Goal: Use online tool/utility: Utilize a website feature to perform a specific function

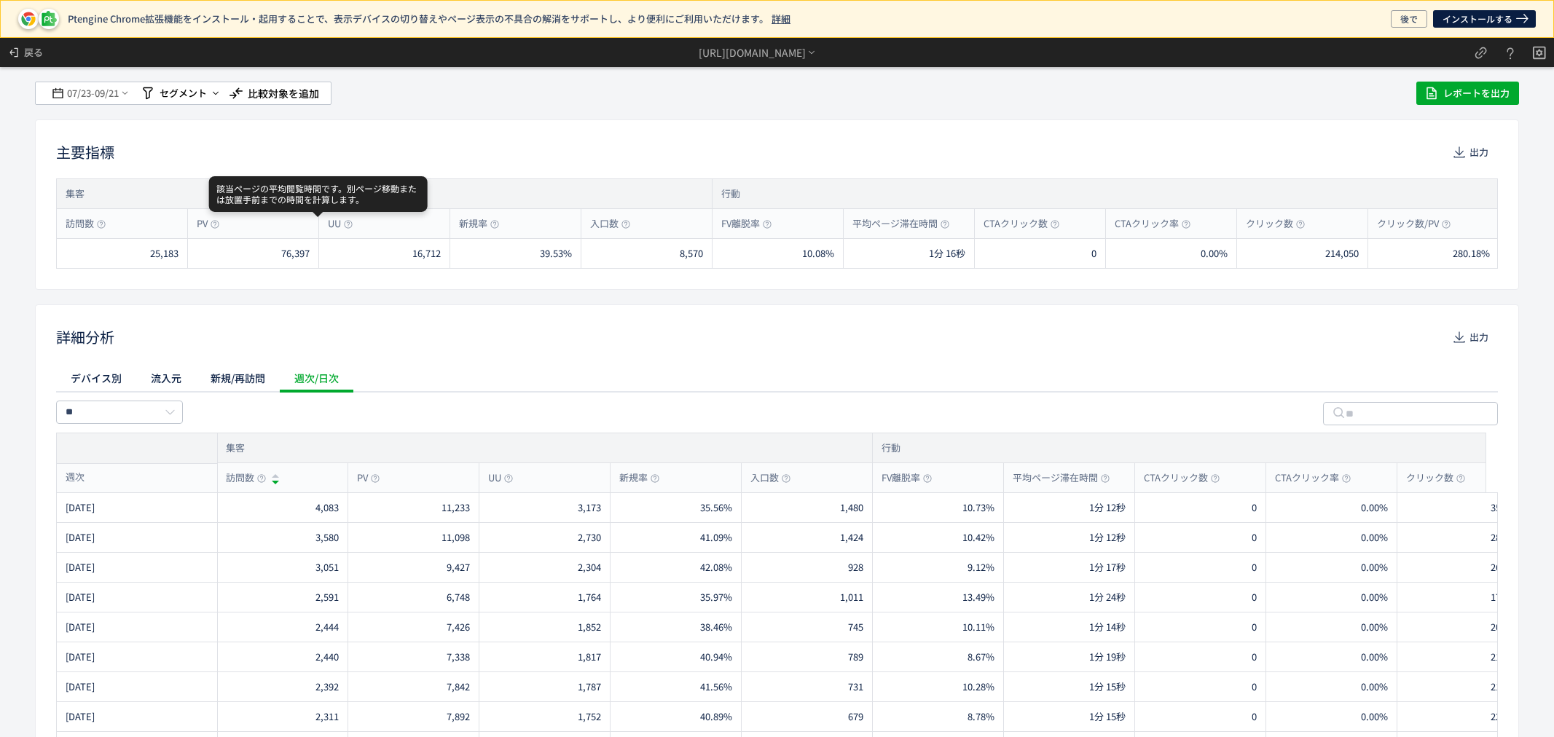
scroll to position [0, 627]
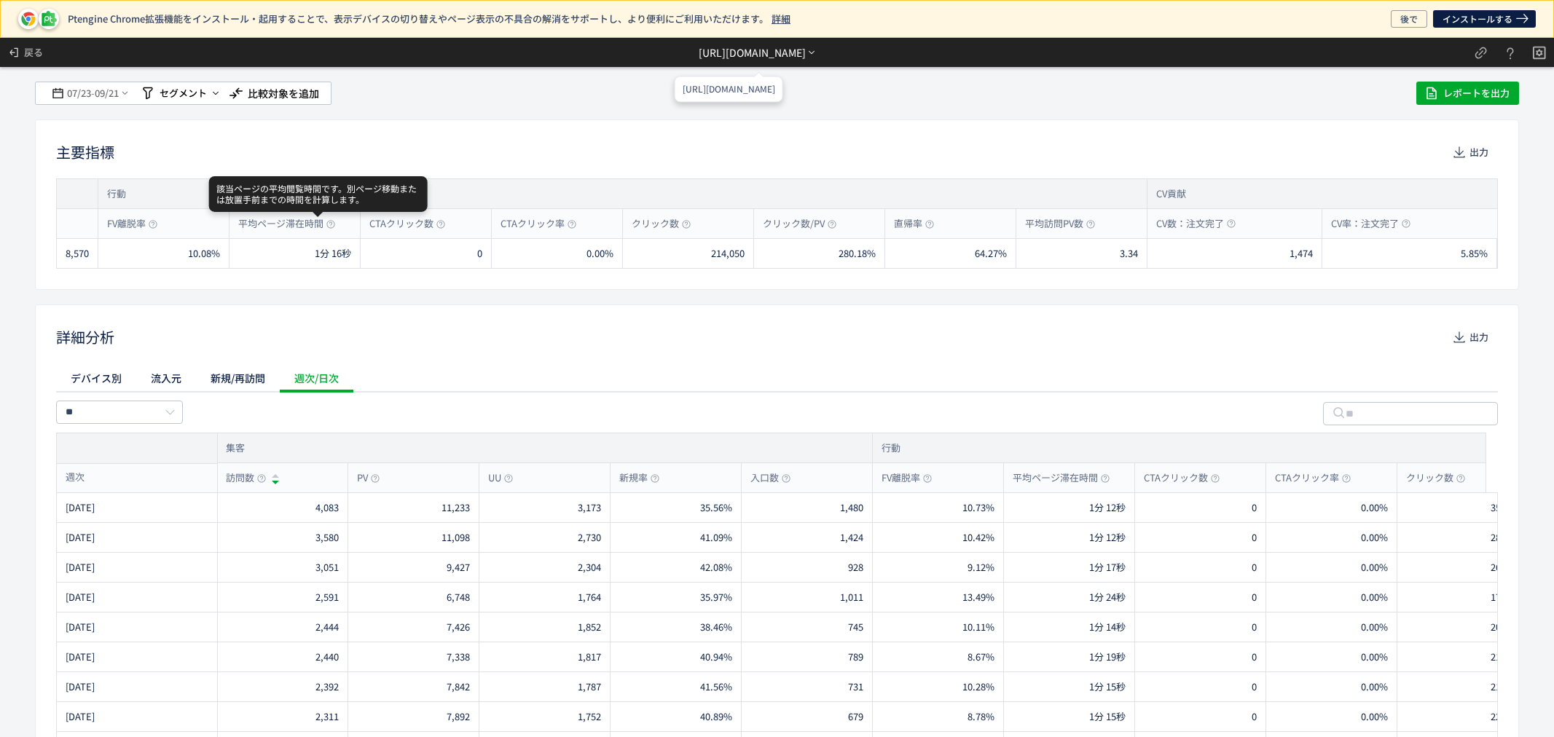
click at [806, 47] on div "[URL][DOMAIN_NAME]" at bounding box center [752, 52] width 107 height 15
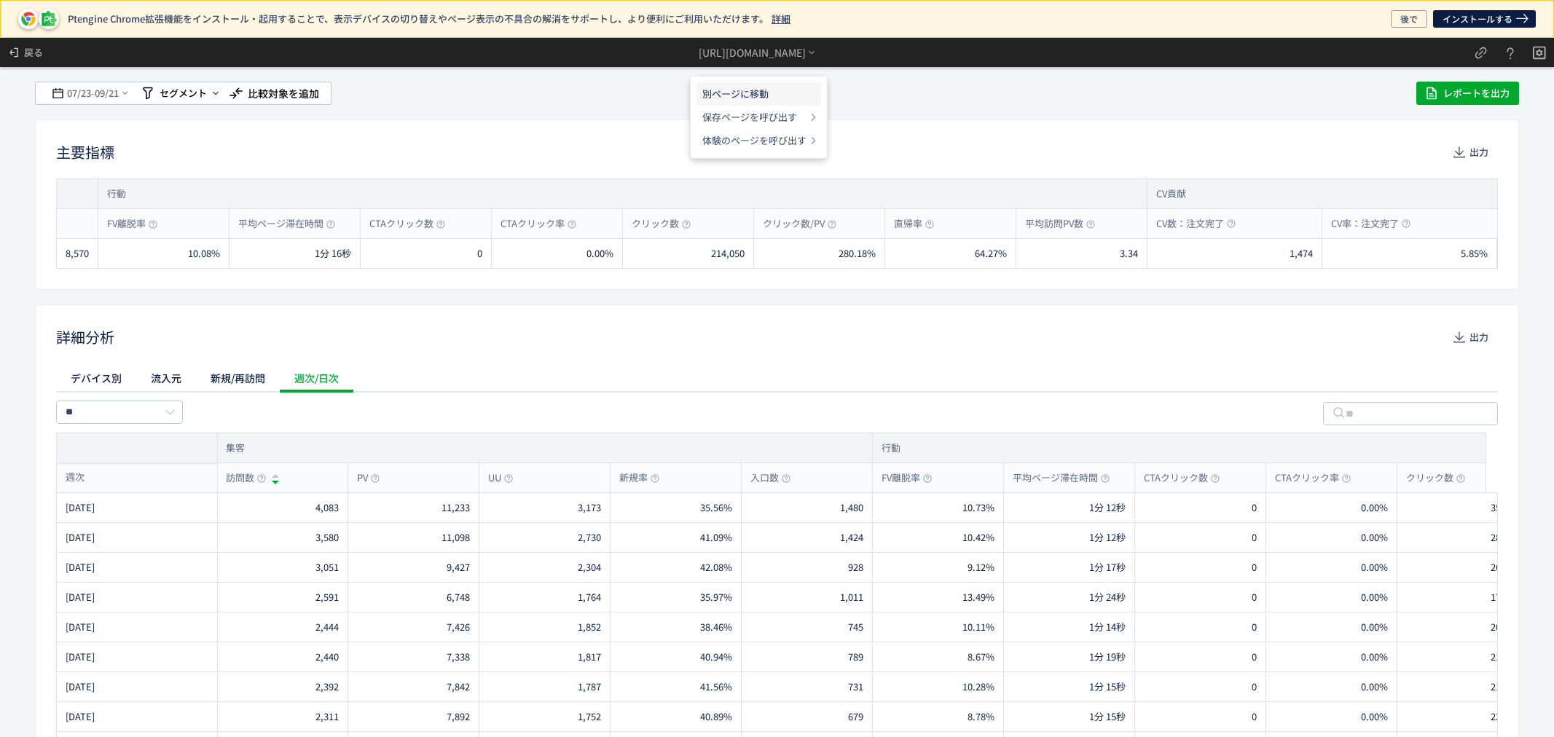
click at [777, 98] on li "別ページに移動" at bounding box center [759, 93] width 125 height 23
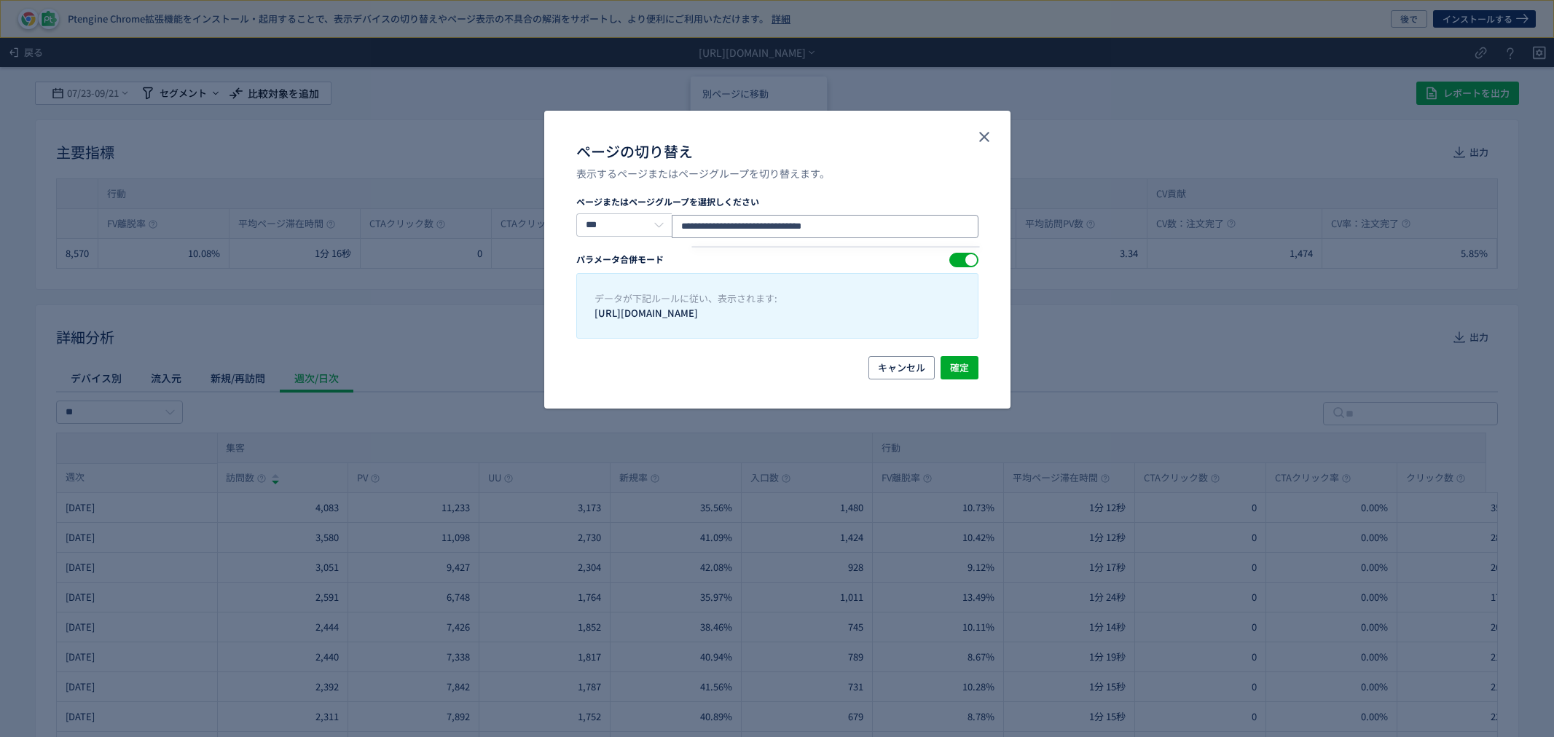
drag, startPoint x: 871, startPoint y: 221, endPoint x: 498, endPoint y: 255, distance: 373.9
click at [498, 255] on div "**********" at bounding box center [777, 368] width 1554 height 737
paste input "*****"
type input "**********"
click at [960, 365] on span "確定" at bounding box center [959, 367] width 19 height 23
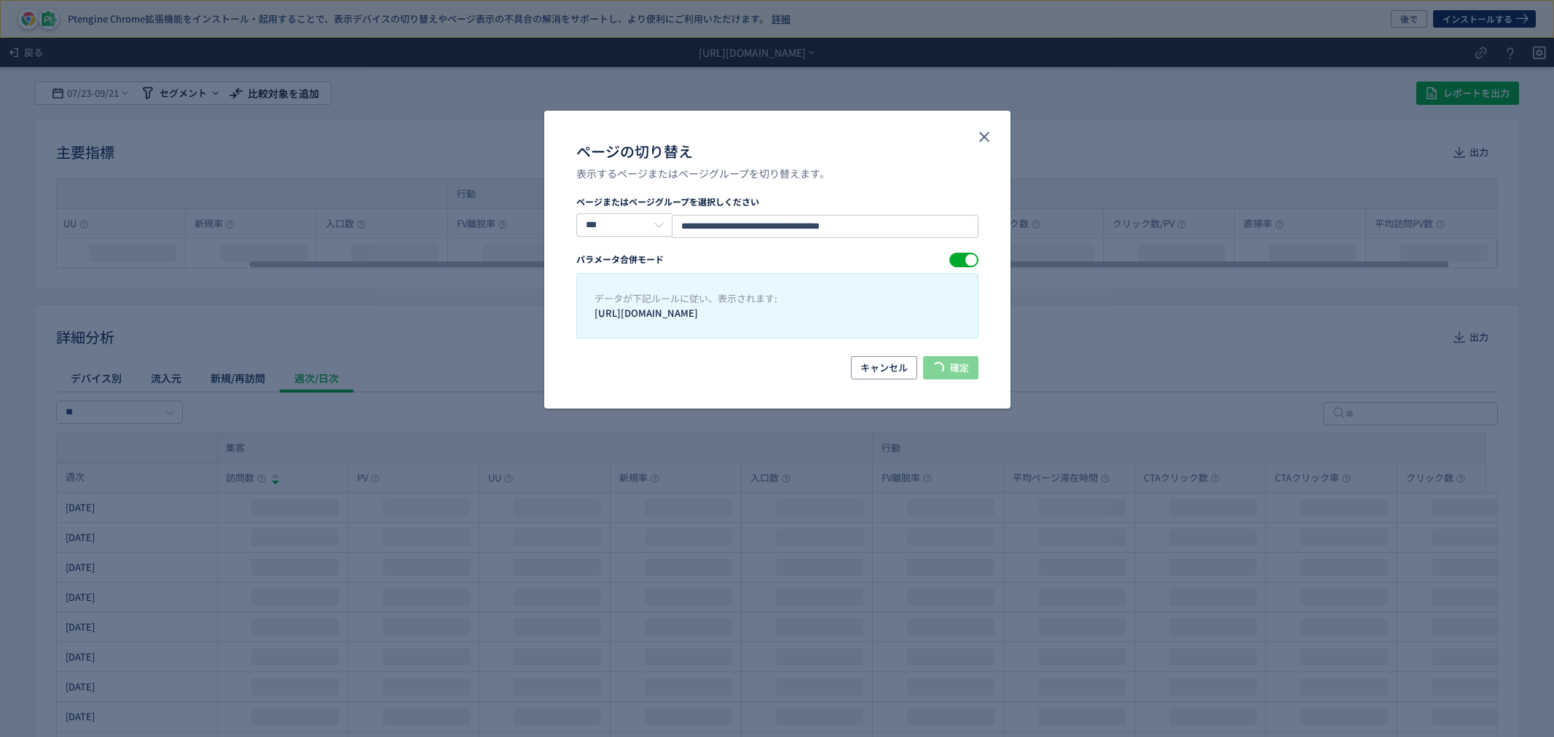
scroll to position [0, 277]
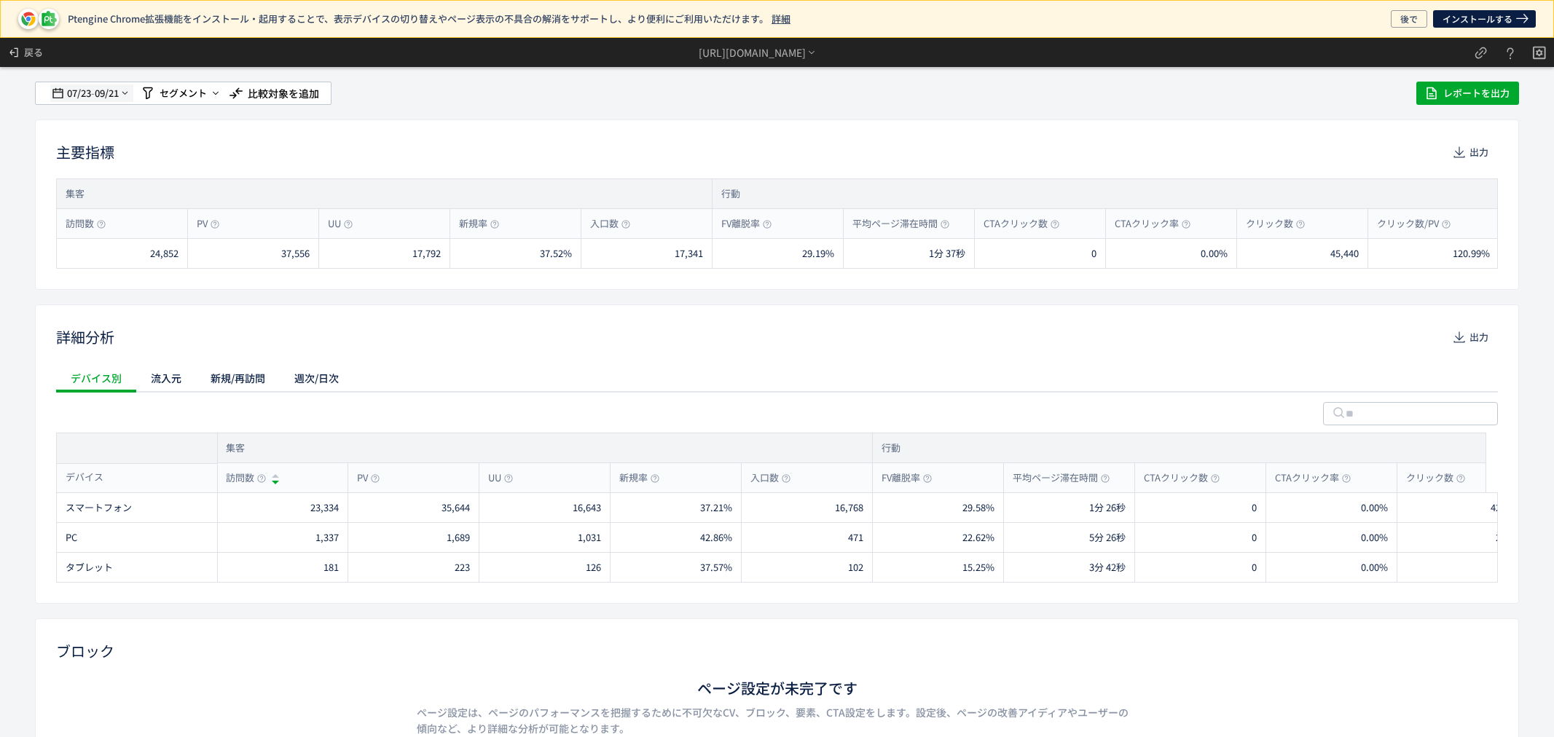
click at [79, 91] on span "07/23" at bounding box center [78, 93] width 25 height 29
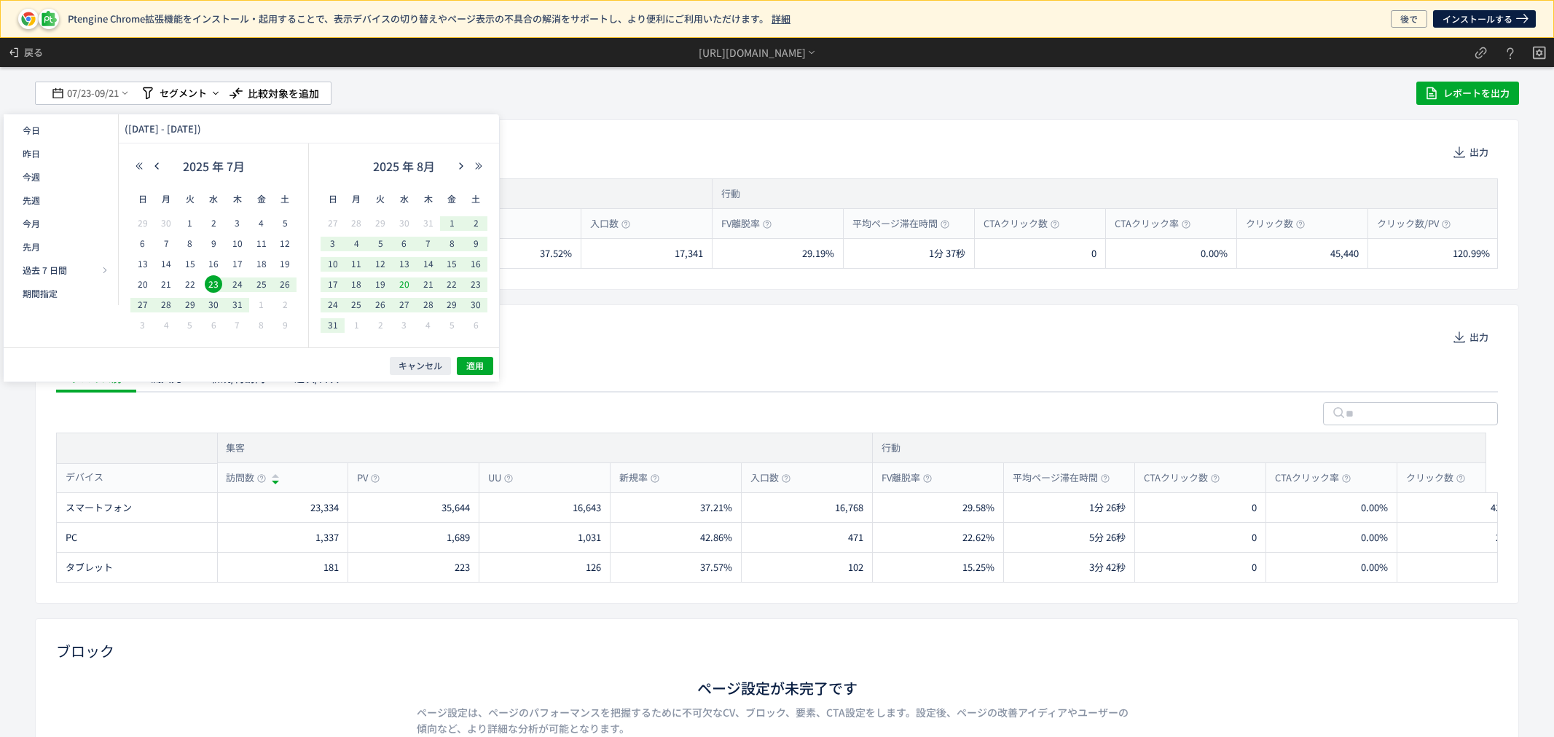
click at [403, 281] on span "20" at bounding box center [404, 283] width 17 height 17
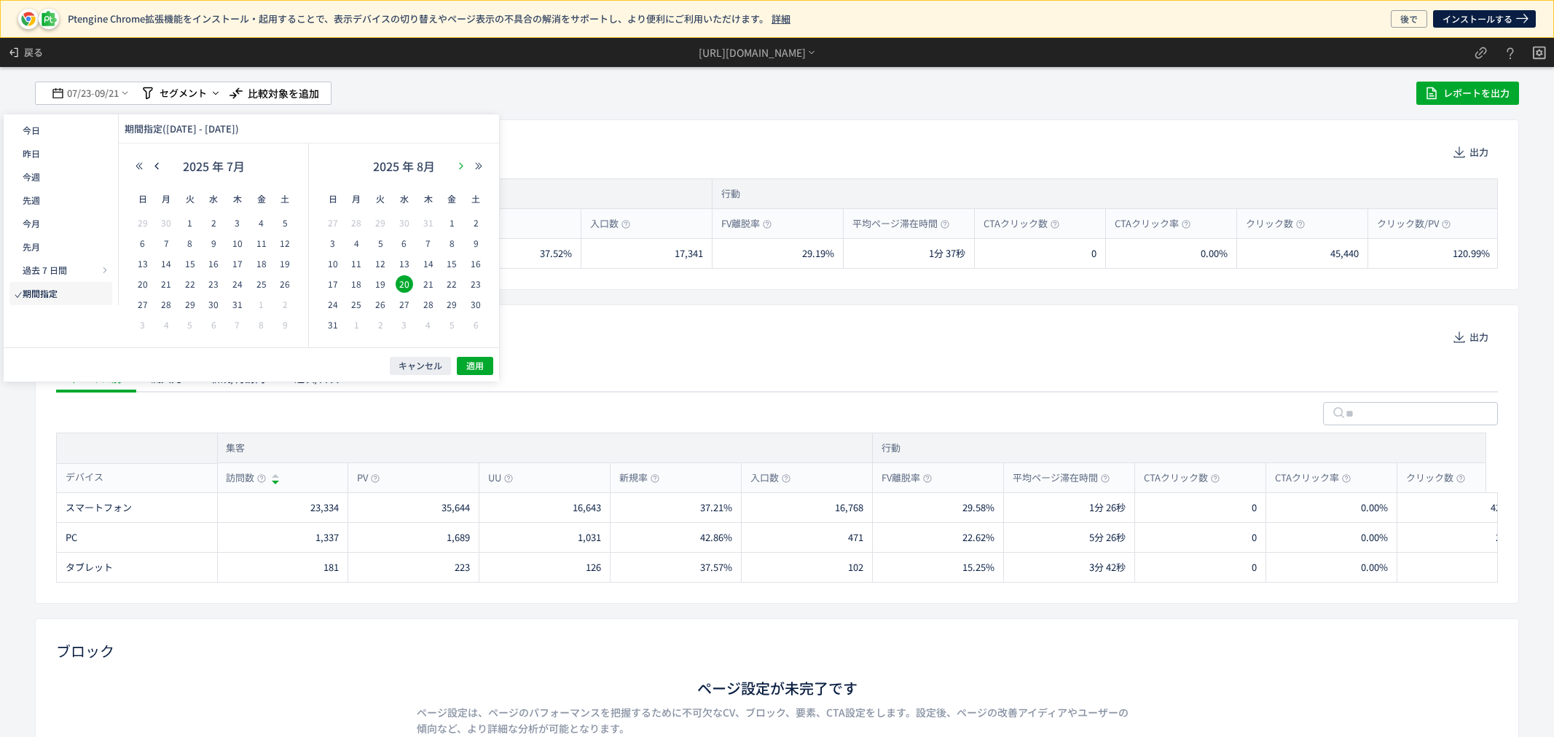
click at [466, 162] on button "button" at bounding box center [460, 166] width 17 height 10
click at [331, 283] on span "21" at bounding box center [332, 283] width 17 height 17
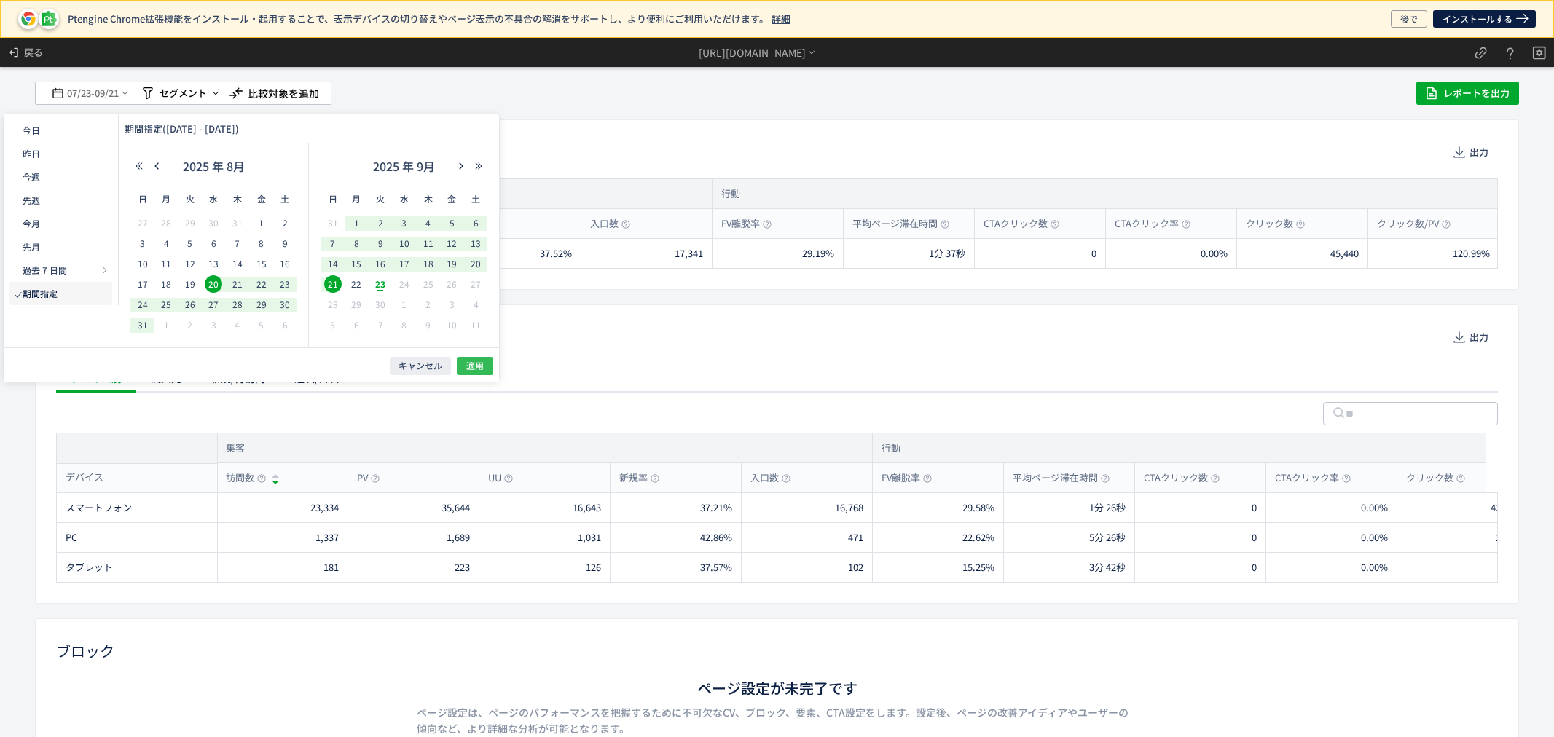
click at [478, 361] on span "適用" at bounding box center [474, 366] width 17 height 12
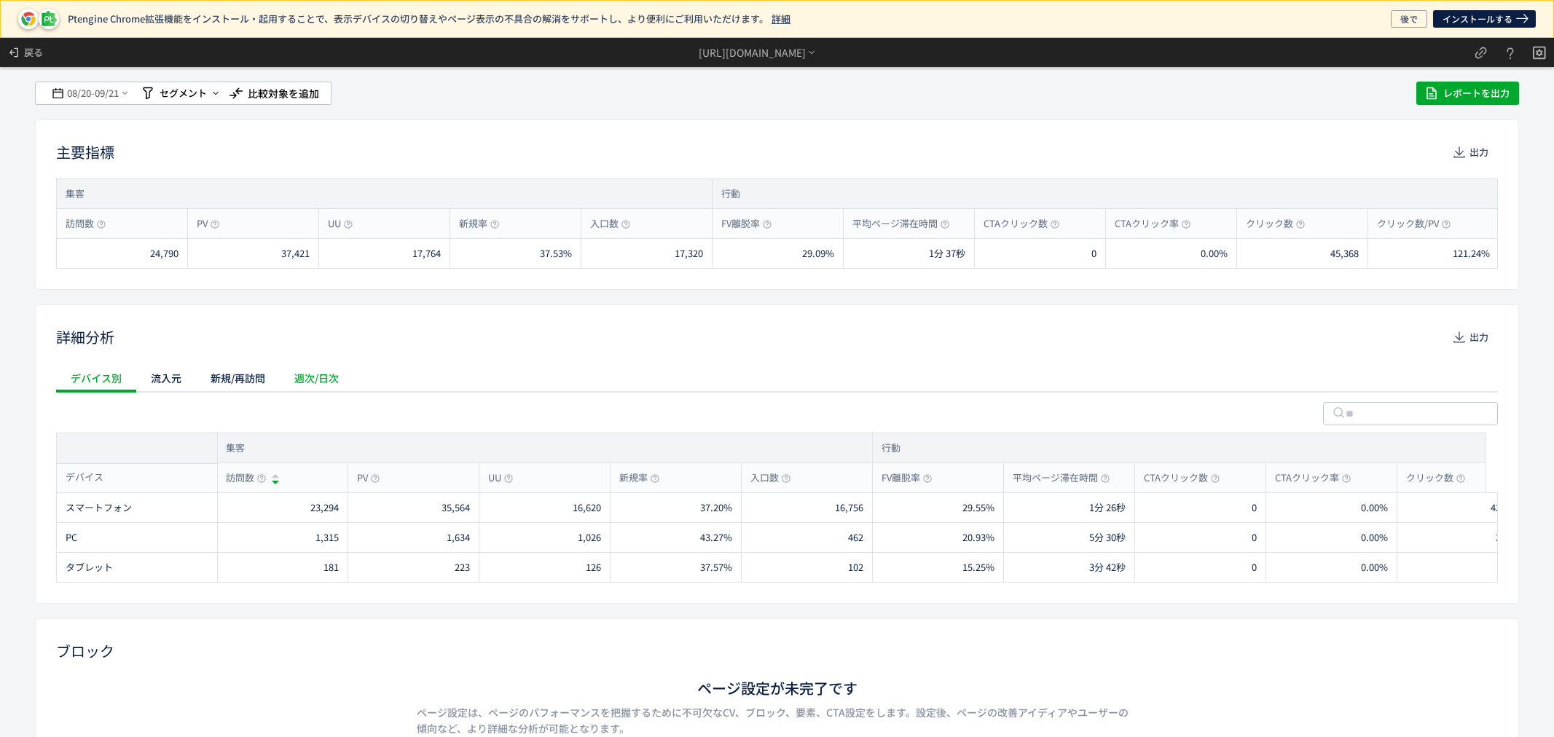
click at [309, 389] on div "週次/日次" at bounding box center [317, 378] width 74 height 29
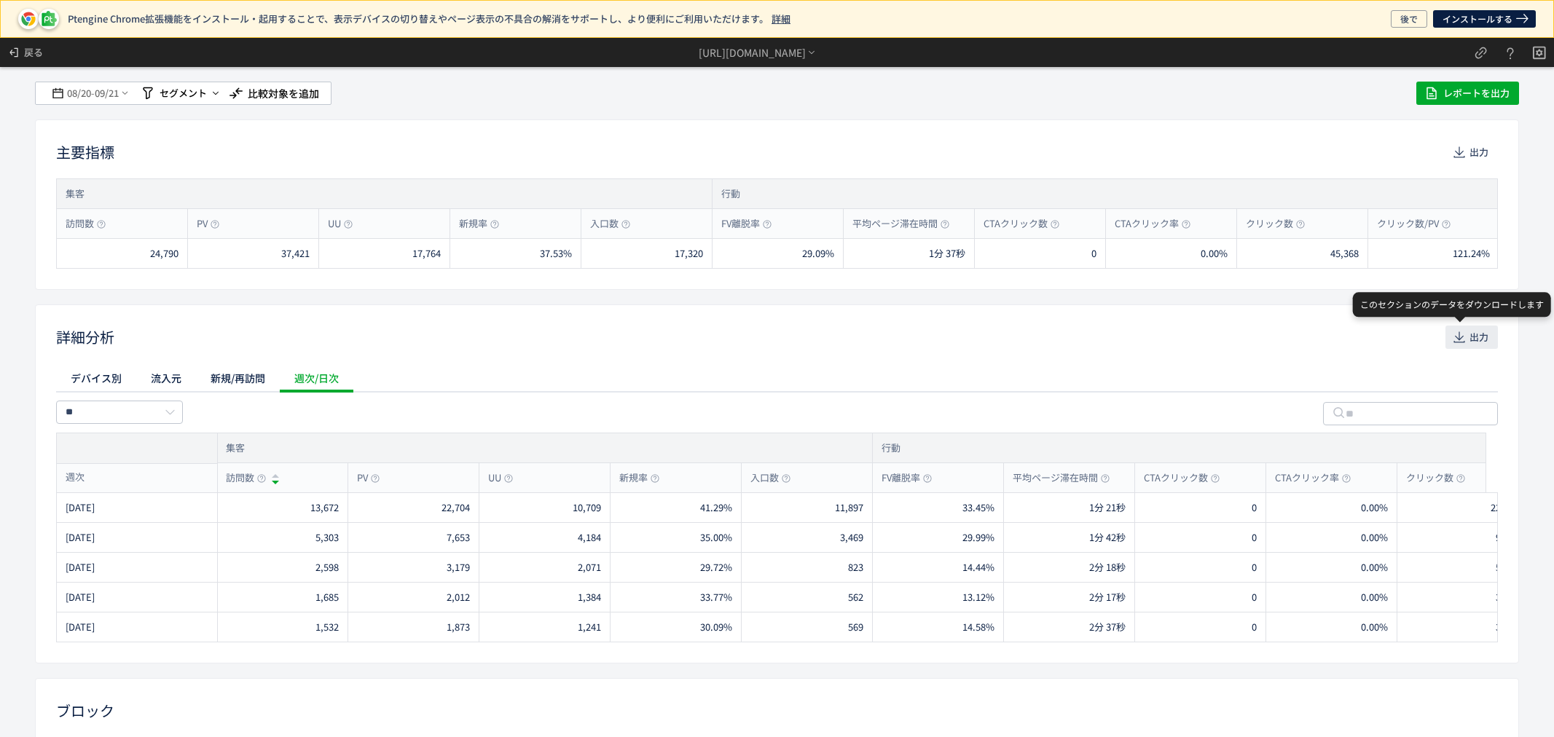
click at [1454, 335] on icon "button" at bounding box center [1459, 337] width 15 height 15
click at [81, 93] on span "08/20" at bounding box center [78, 93] width 25 height 29
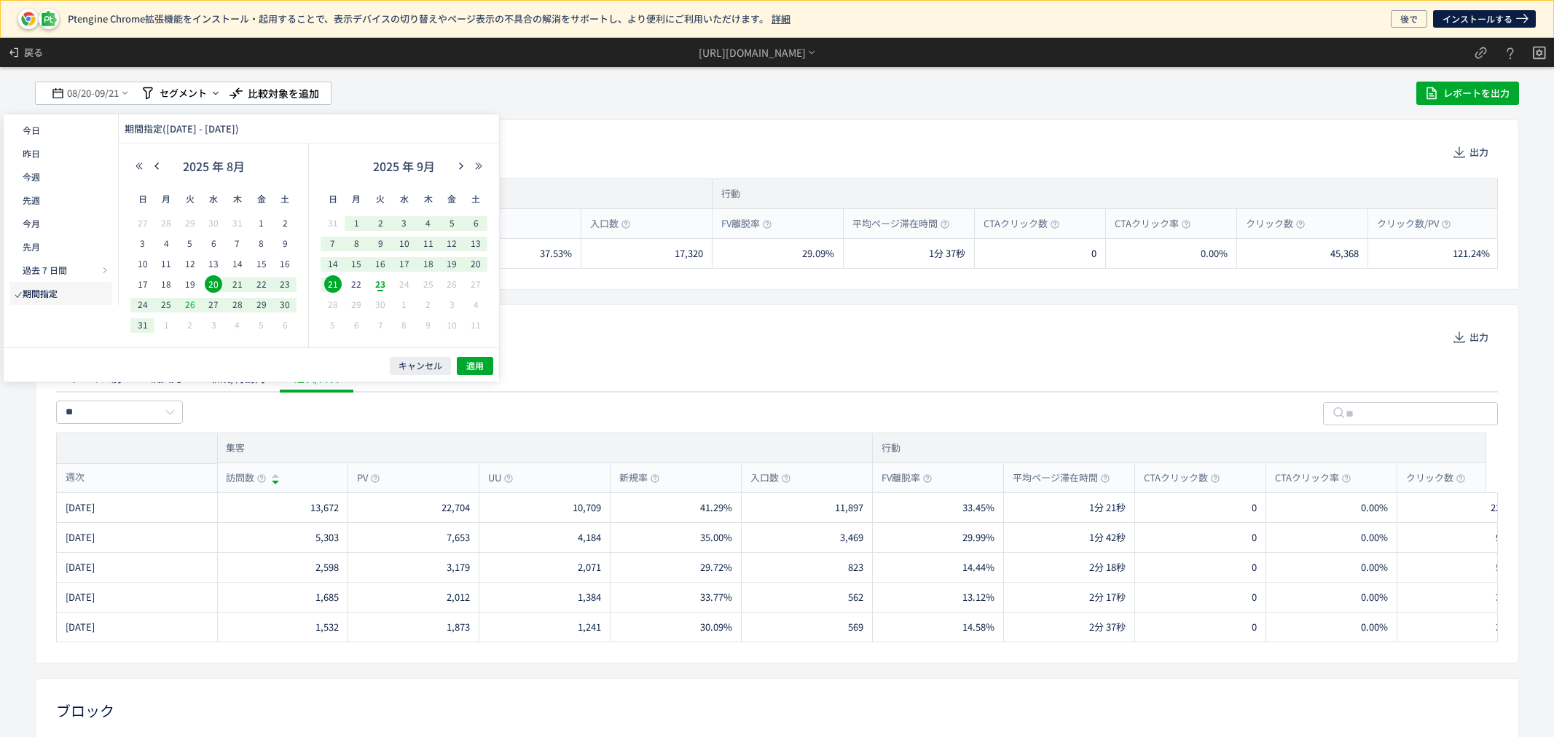
click at [192, 302] on span "26" at bounding box center [189, 304] width 17 height 17
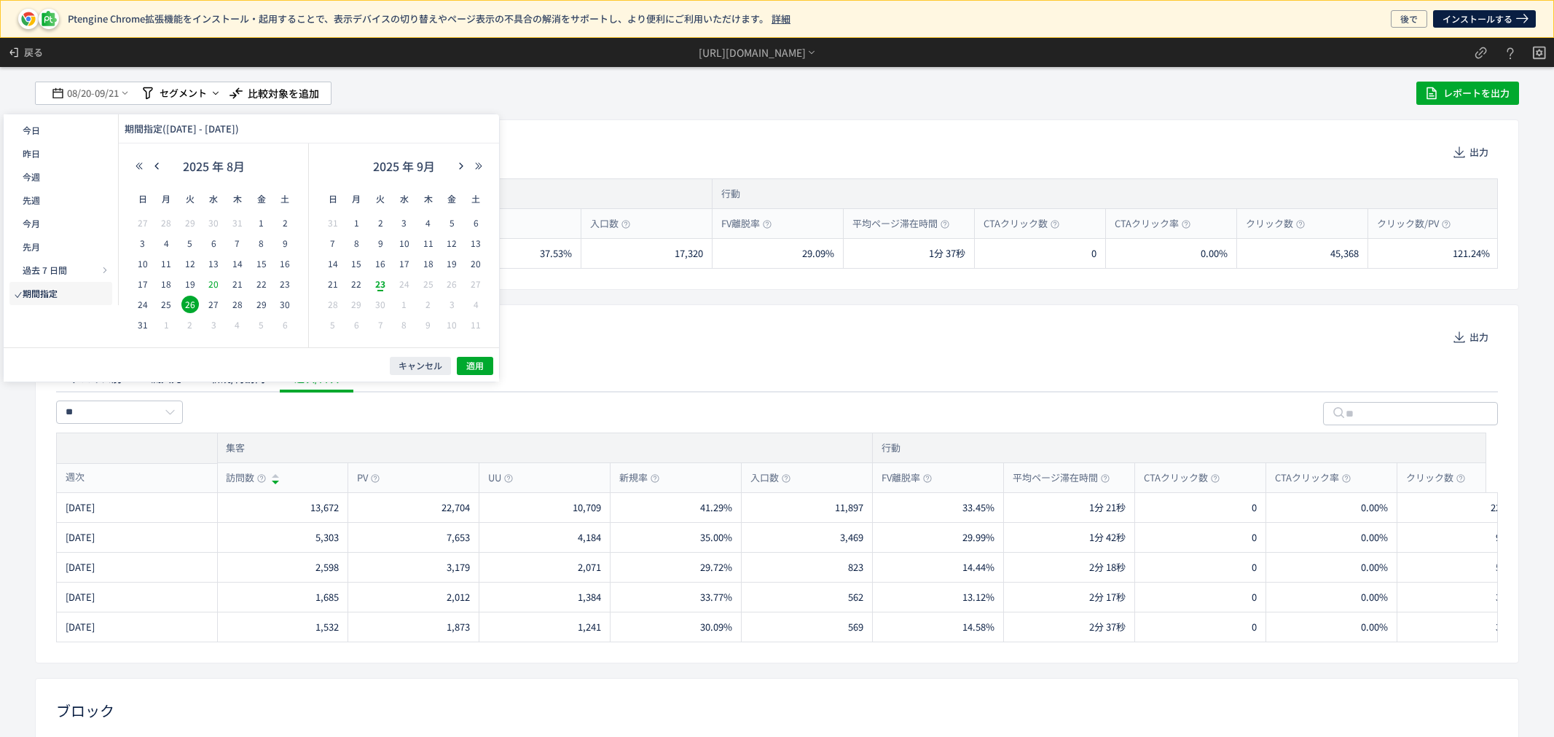
click at [216, 283] on span "20" at bounding box center [213, 283] width 17 height 17
click at [466, 357] on button "適用" at bounding box center [475, 366] width 36 height 18
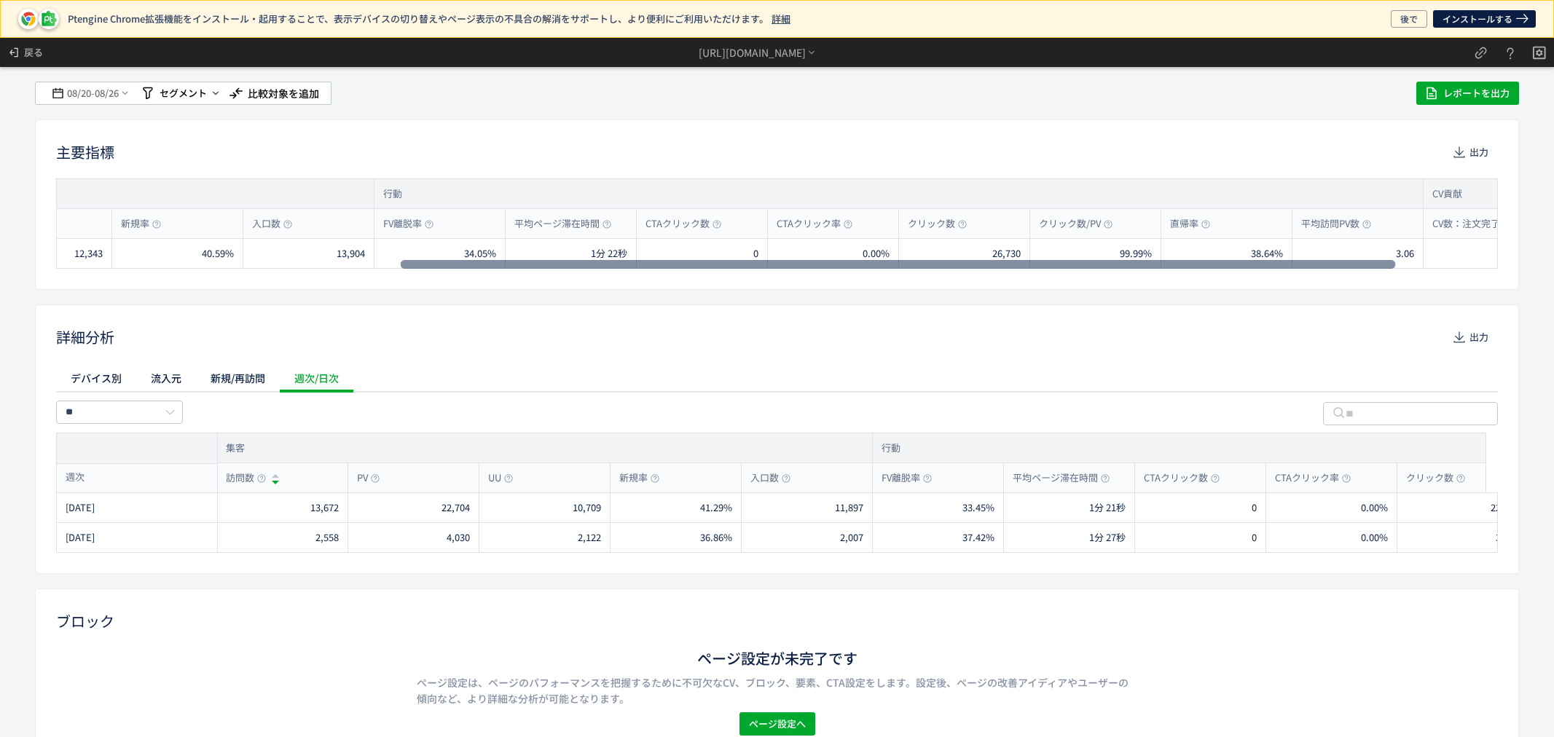
scroll to position [0, 627]
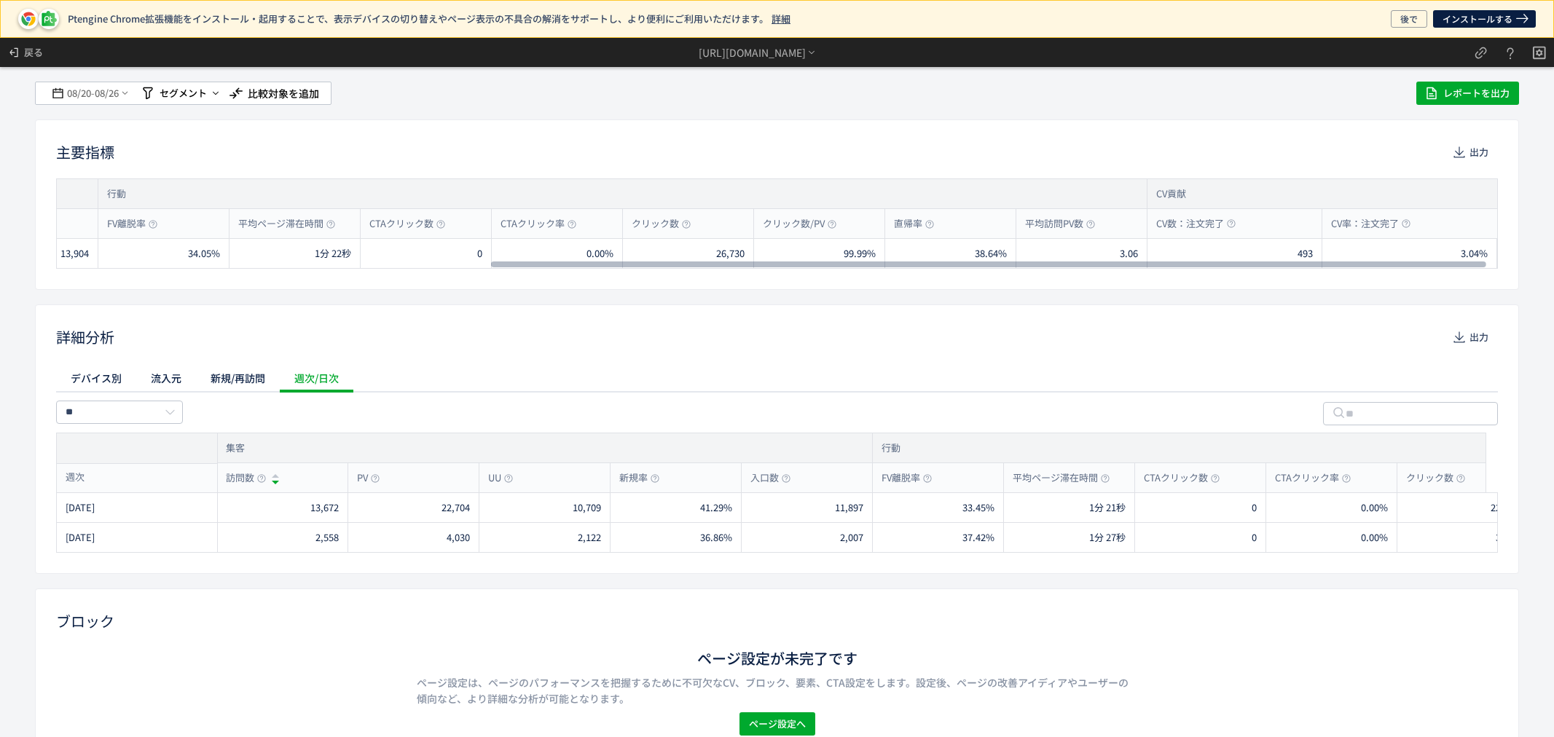
drag, startPoint x: 294, startPoint y: 264, endPoint x: 1177, endPoint y: 288, distance: 883.4
click at [1177, 269] on div at bounding box center [988, 264] width 995 height 9
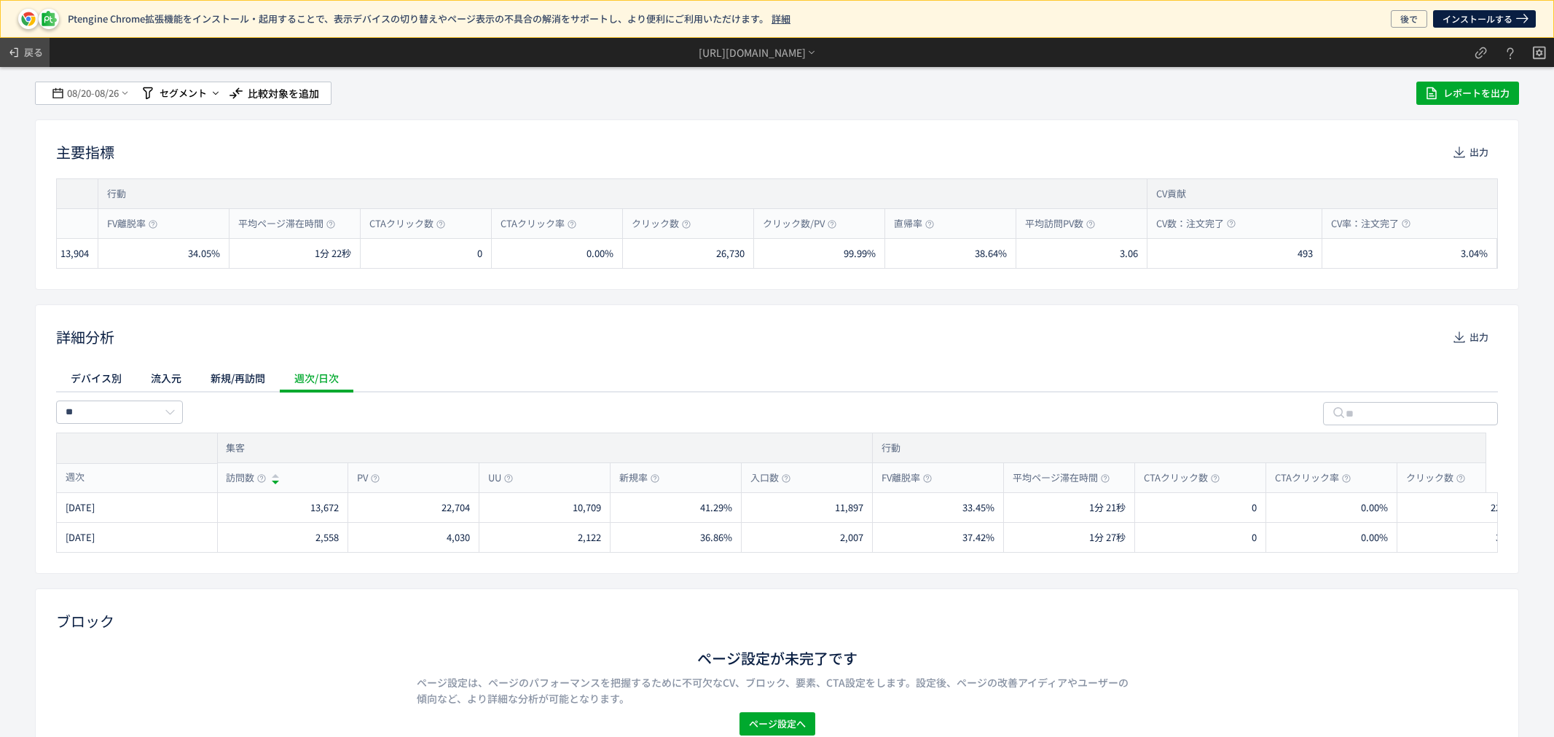
click at [24, 46] on span "戻る" at bounding box center [33, 52] width 19 height 23
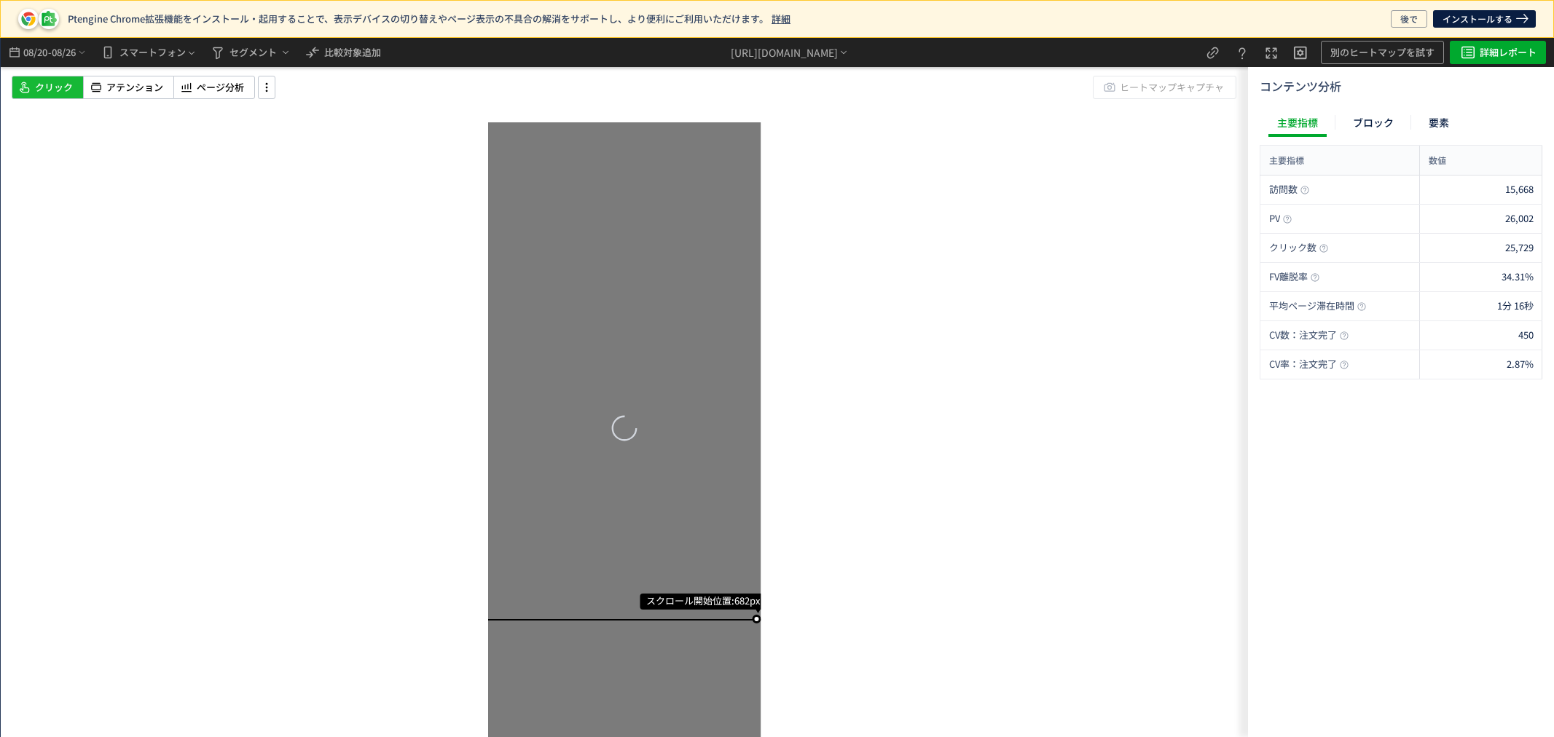
scroll to position [0, 0]
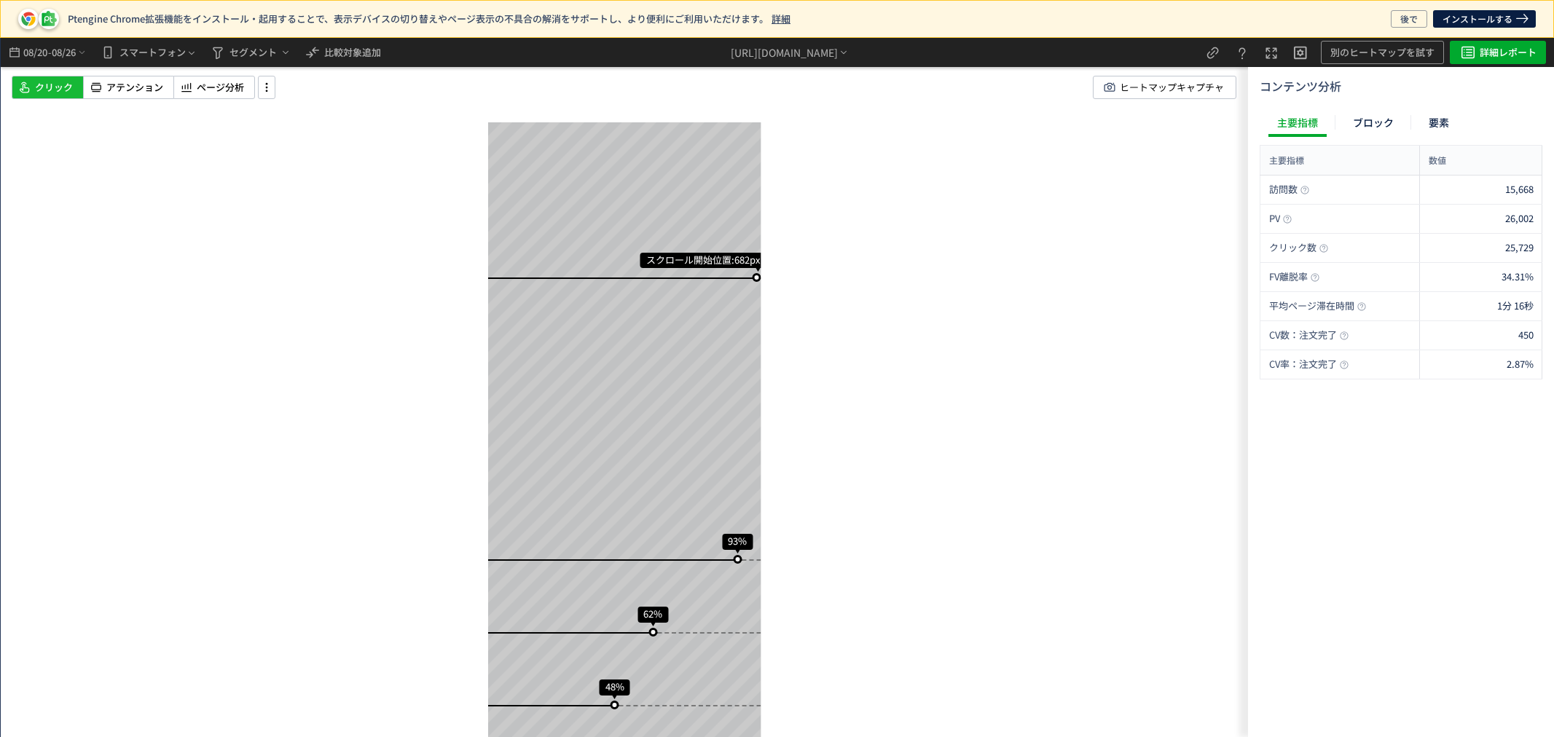
click at [61, 55] on span "08/26" at bounding box center [64, 52] width 25 height 29
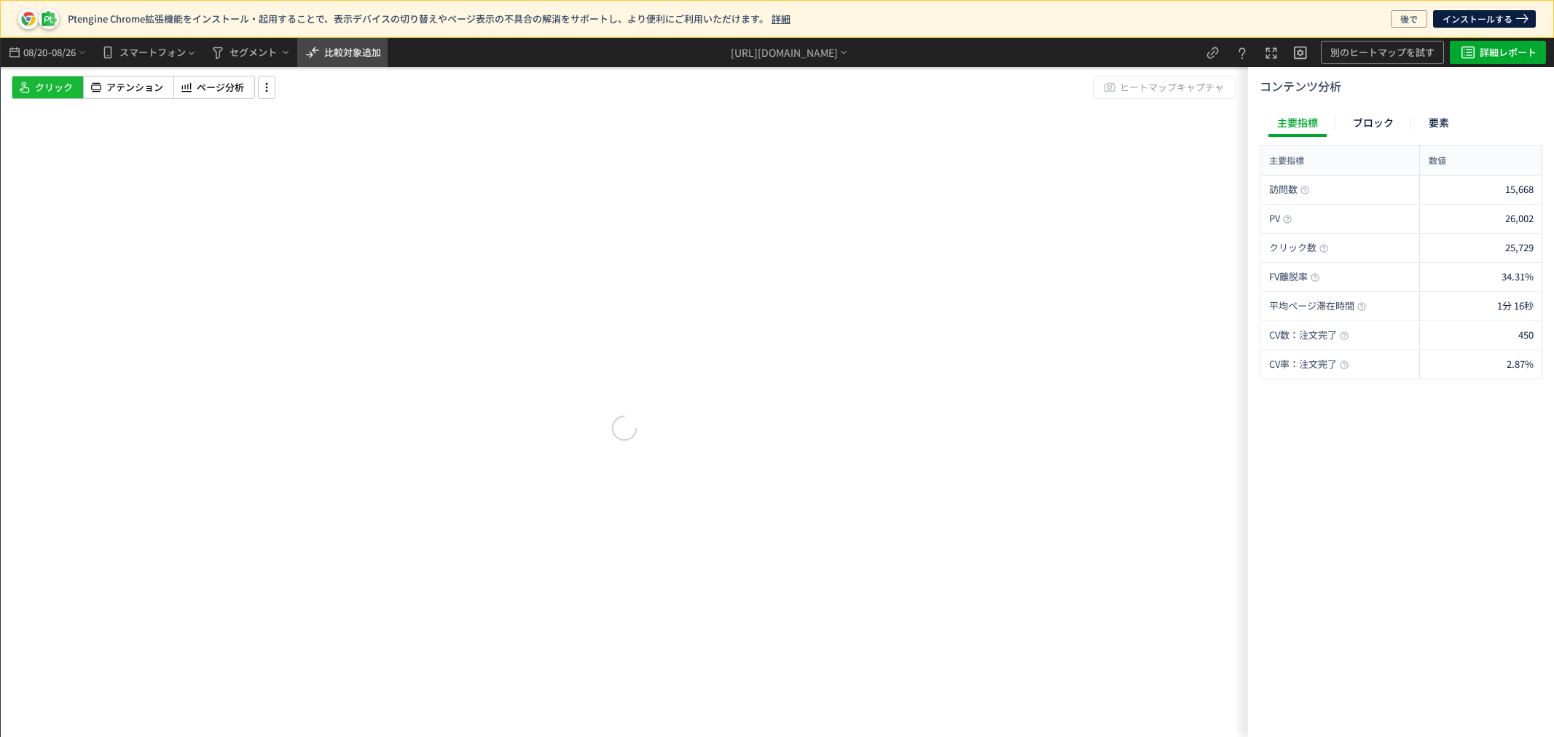
click at [337, 55] on span "比較対象追加" at bounding box center [352, 52] width 57 height 14
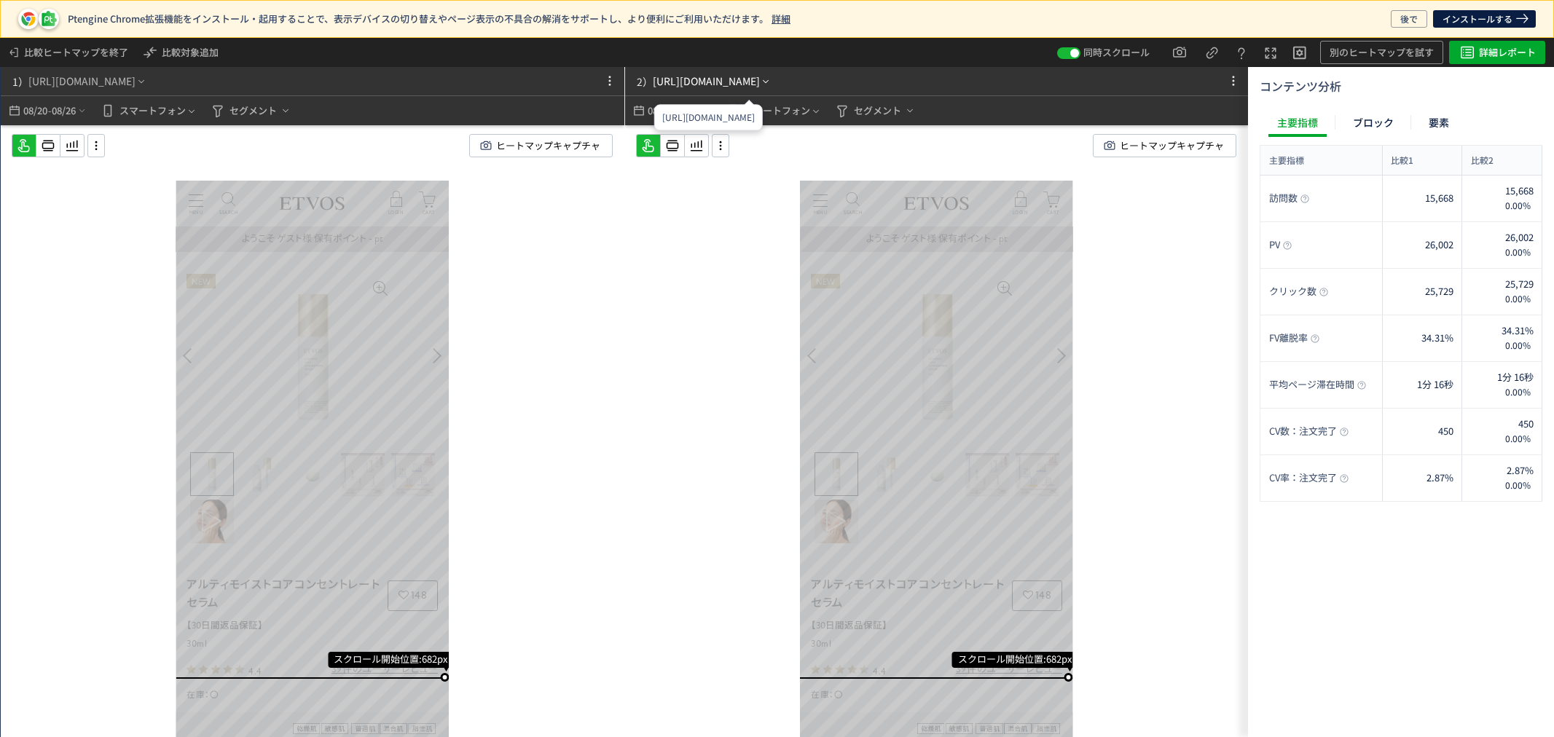
click at [772, 71] on div "2） https://etvos.com/shop/g/gCN20696-000/*" at bounding box center [701, 81] width 141 height 29
click at [136, 77] on div "[URL][DOMAIN_NAME]" at bounding box center [81, 81] width 107 height 15
click at [144, 149] on p "保存ページを呼び出す" at bounding box center [120, 145] width 104 height 23
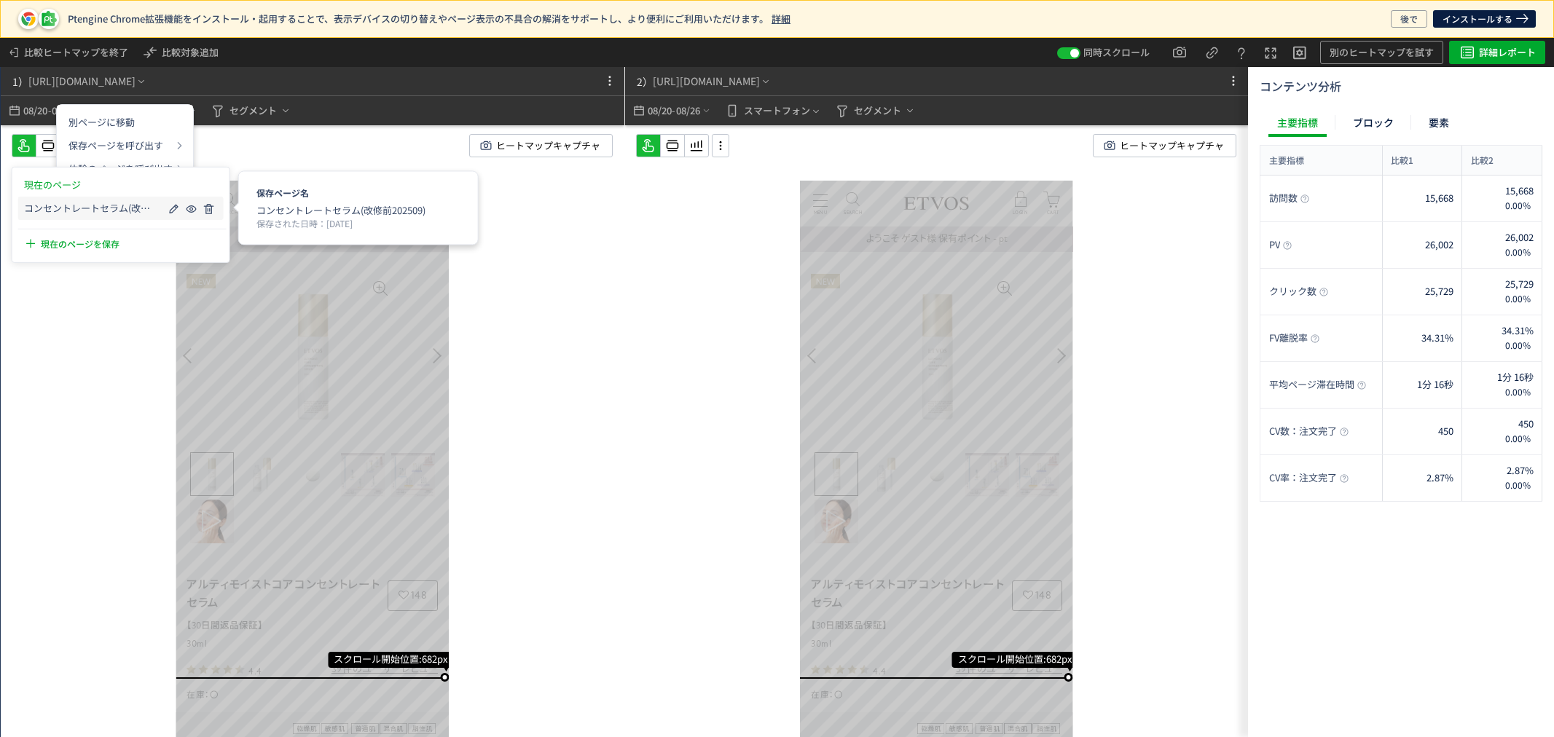
click at [135, 213] on span "コンセントレートセラム(改修前202509)" at bounding box center [87, 209] width 127 height 12
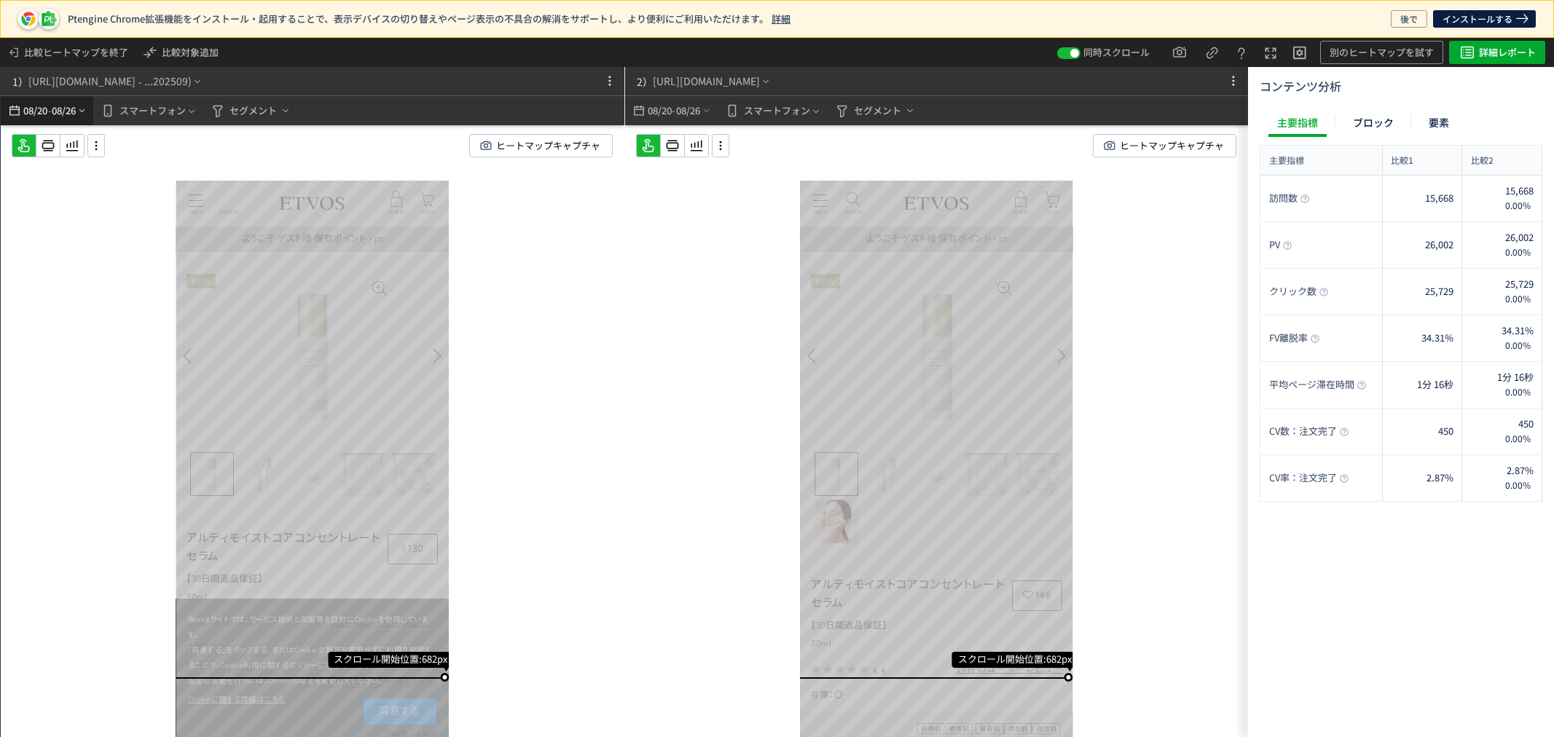
click at [53, 105] on span "08/26" at bounding box center [64, 110] width 25 height 29
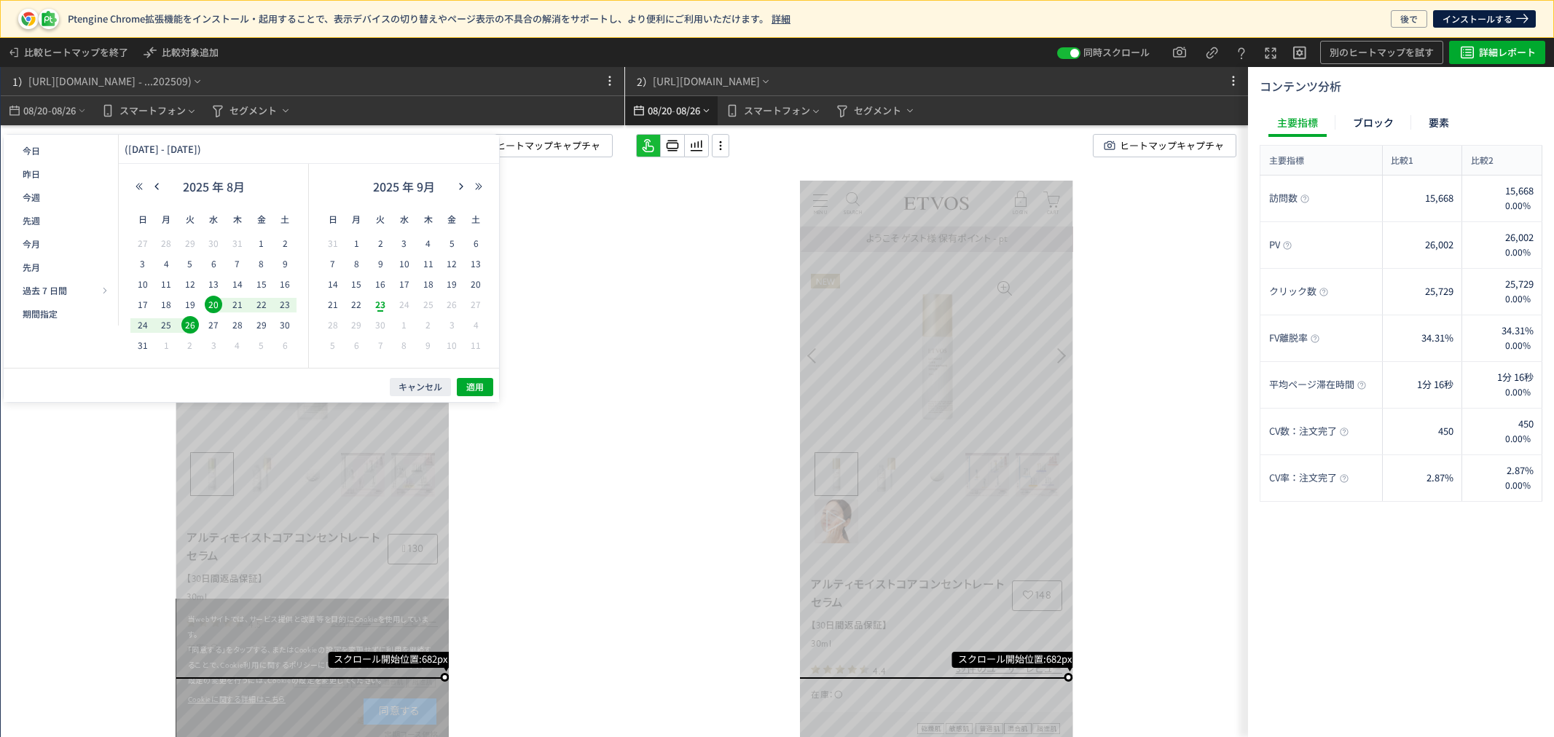
click at [673, 110] on span "-" at bounding box center [674, 110] width 4 height 29
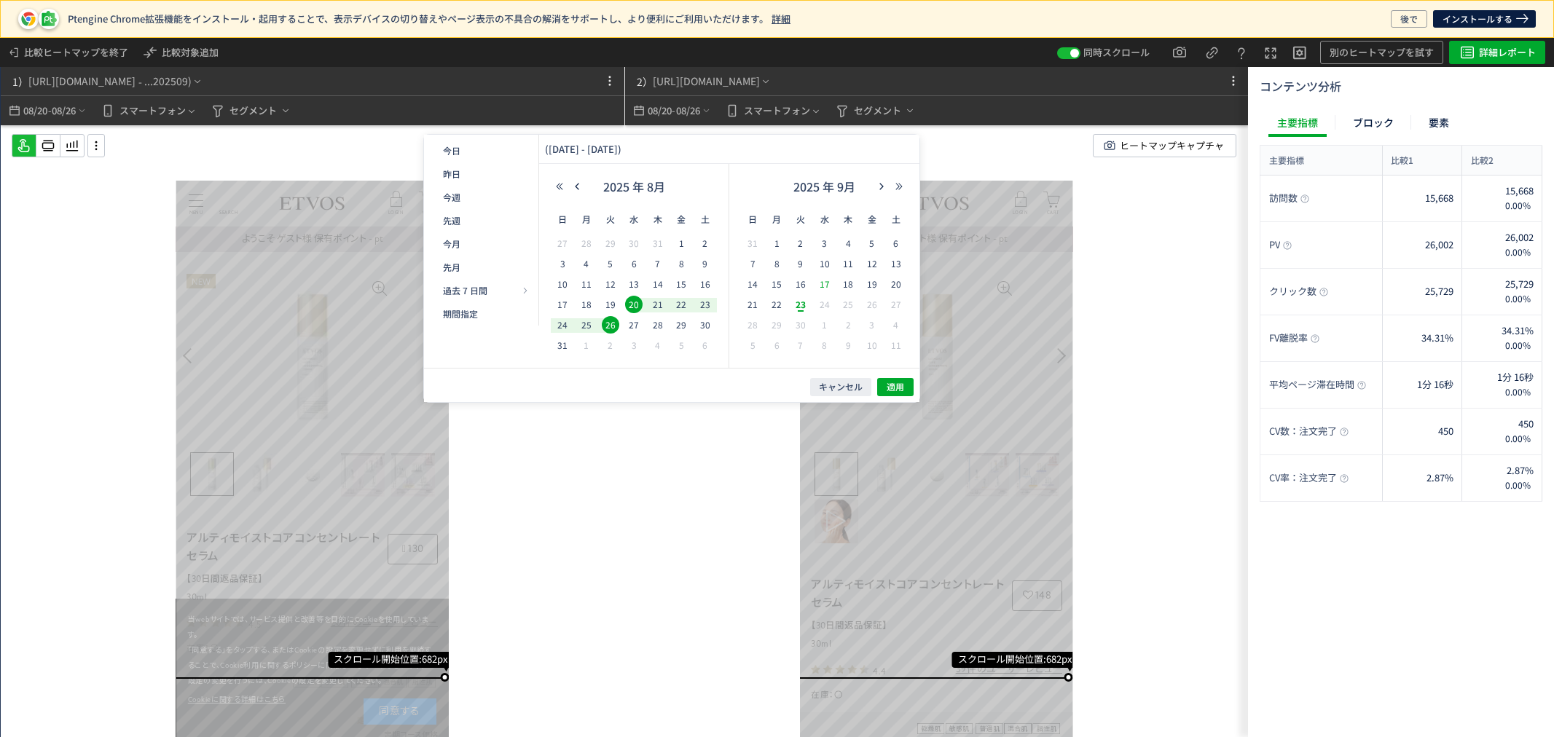
click at [829, 289] on span "17" at bounding box center [824, 283] width 17 height 17
click at [804, 304] on span "23" at bounding box center [800, 304] width 17 height 17
click at [906, 391] on button "適用" at bounding box center [895, 387] width 36 height 18
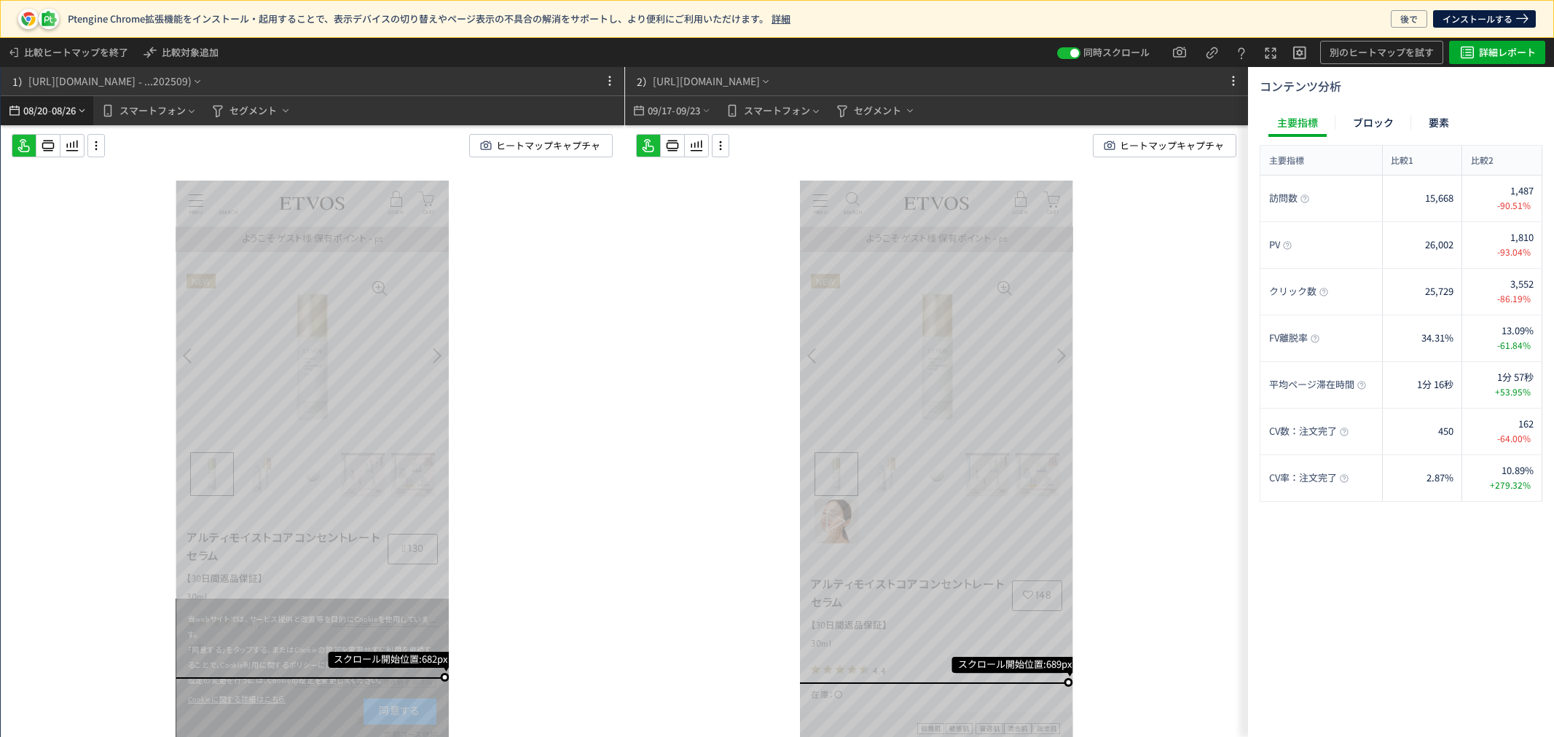
click at [55, 103] on span "08/26" at bounding box center [64, 110] width 25 height 29
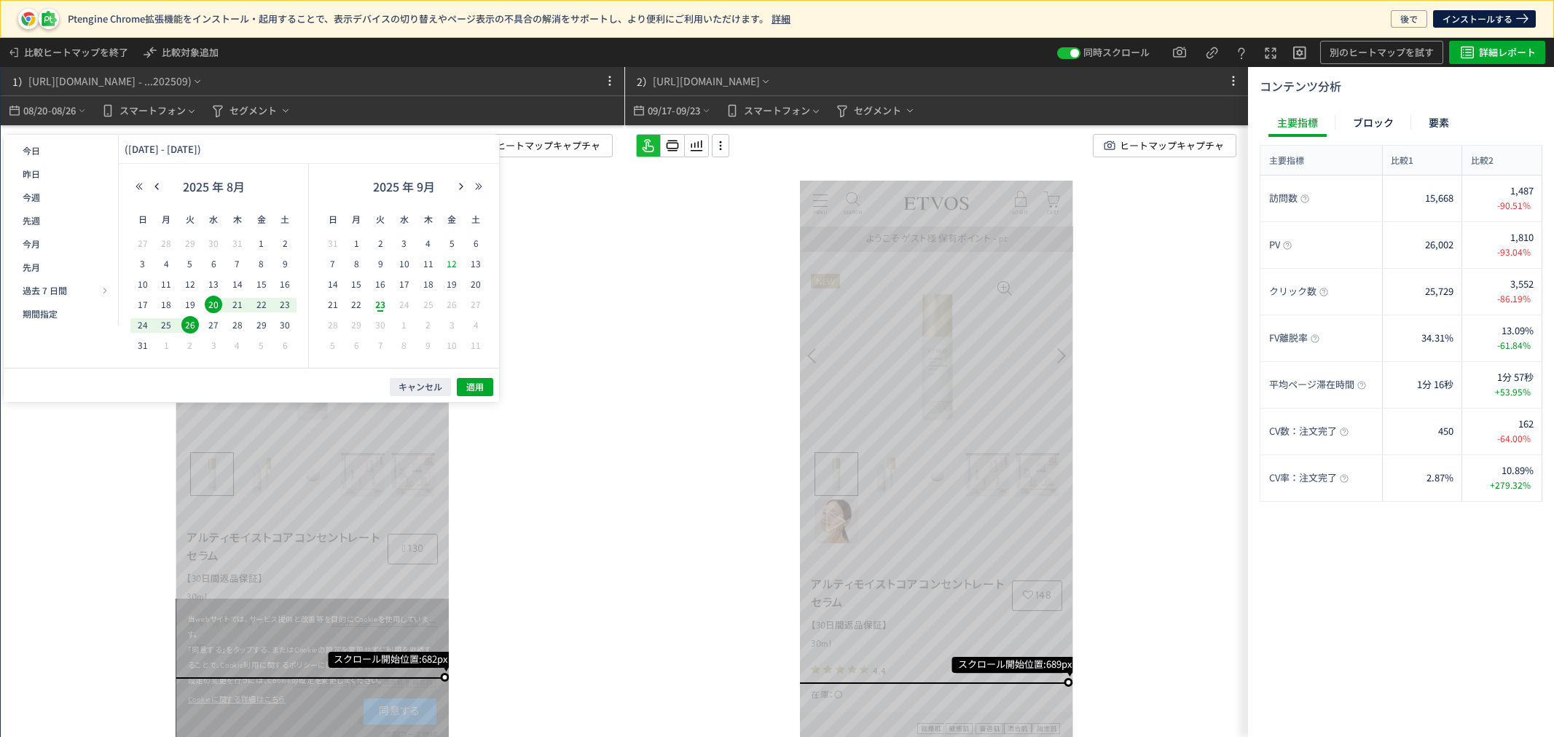
click at [448, 265] on span "12" at bounding box center [451, 263] width 17 height 17
click at [431, 266] on span "11" at bounding box center [428, 263] width 17 height 17
click at [405, 260] on span "10" at bounding box center [404, 263] width 17 height 17
click at [385, 286] on span "16" at bounding box center [380, 283] width 17 height 17
click at [466, 391] on span "適用" at bounding box center [474, 387] width 17 height 12
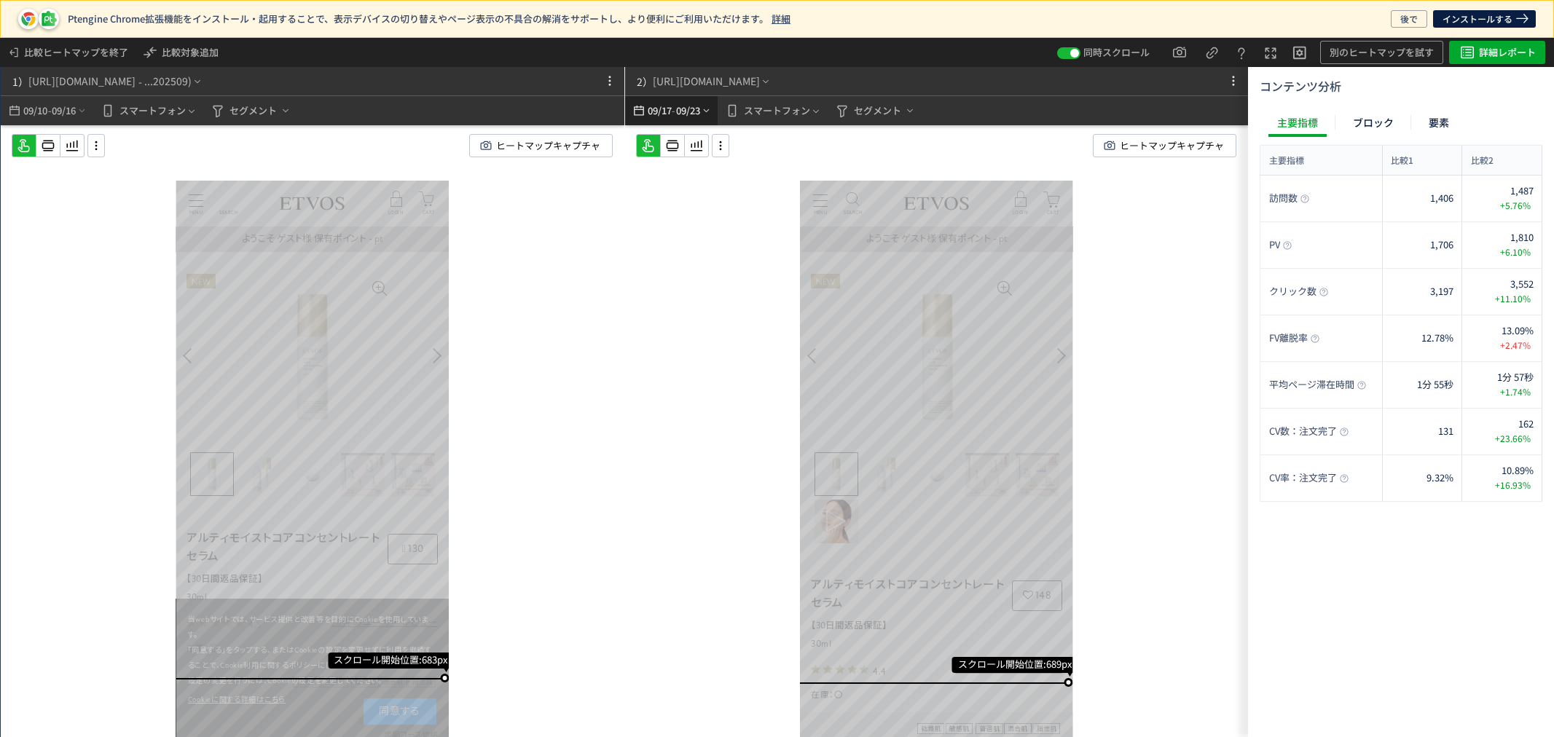
click at [651, 107] on span "09/17" at bounding box center [659, 110] width 25 height 29
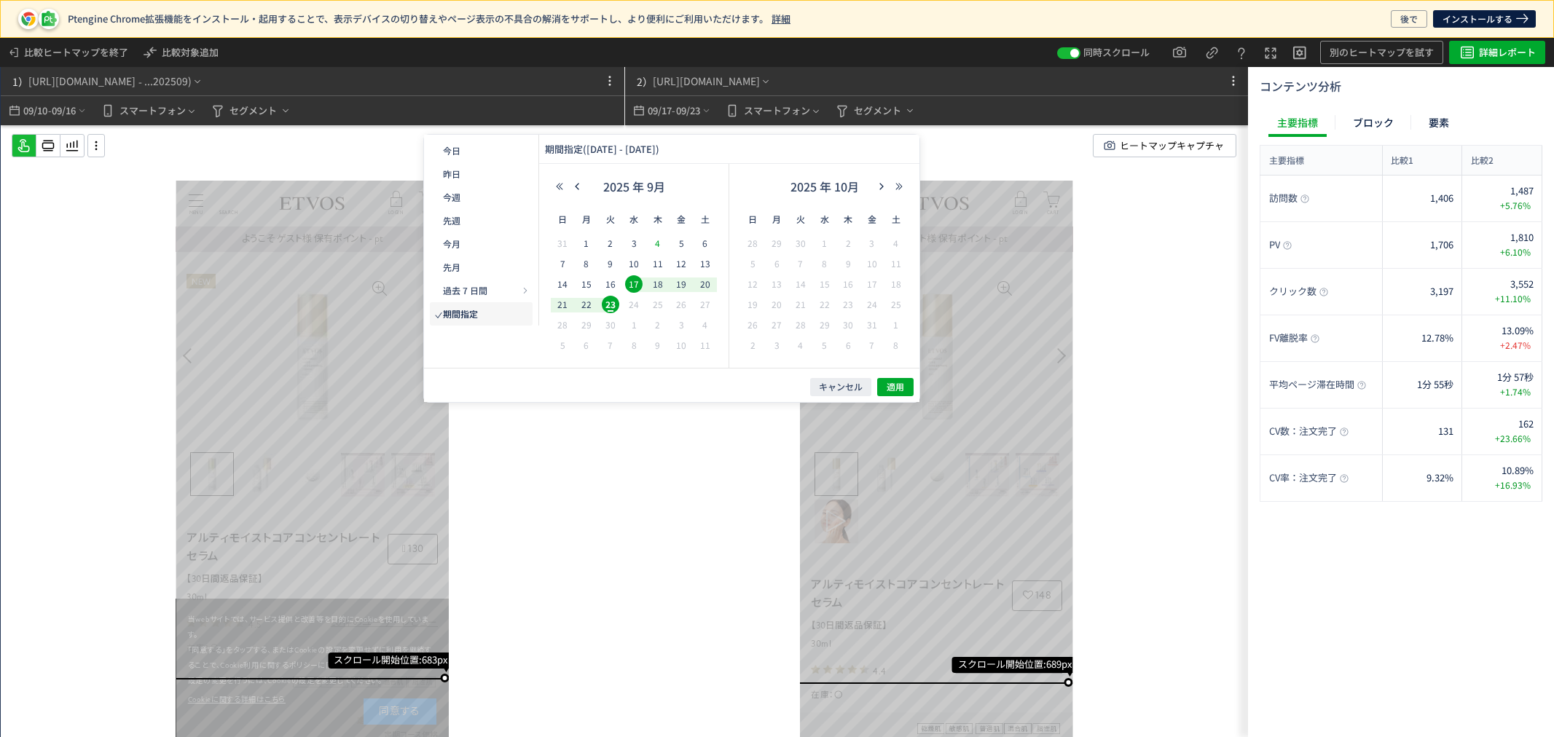
click at [659, 242] on span "4" at bounding box center [657, 243] width 17 height 17
click at [636, 261] on span "10" at bounding box center [633, 263] width 17 height 17
click at [847, 387] on span "キャンセル" at bounding box center [841, 387] width 44 height 12
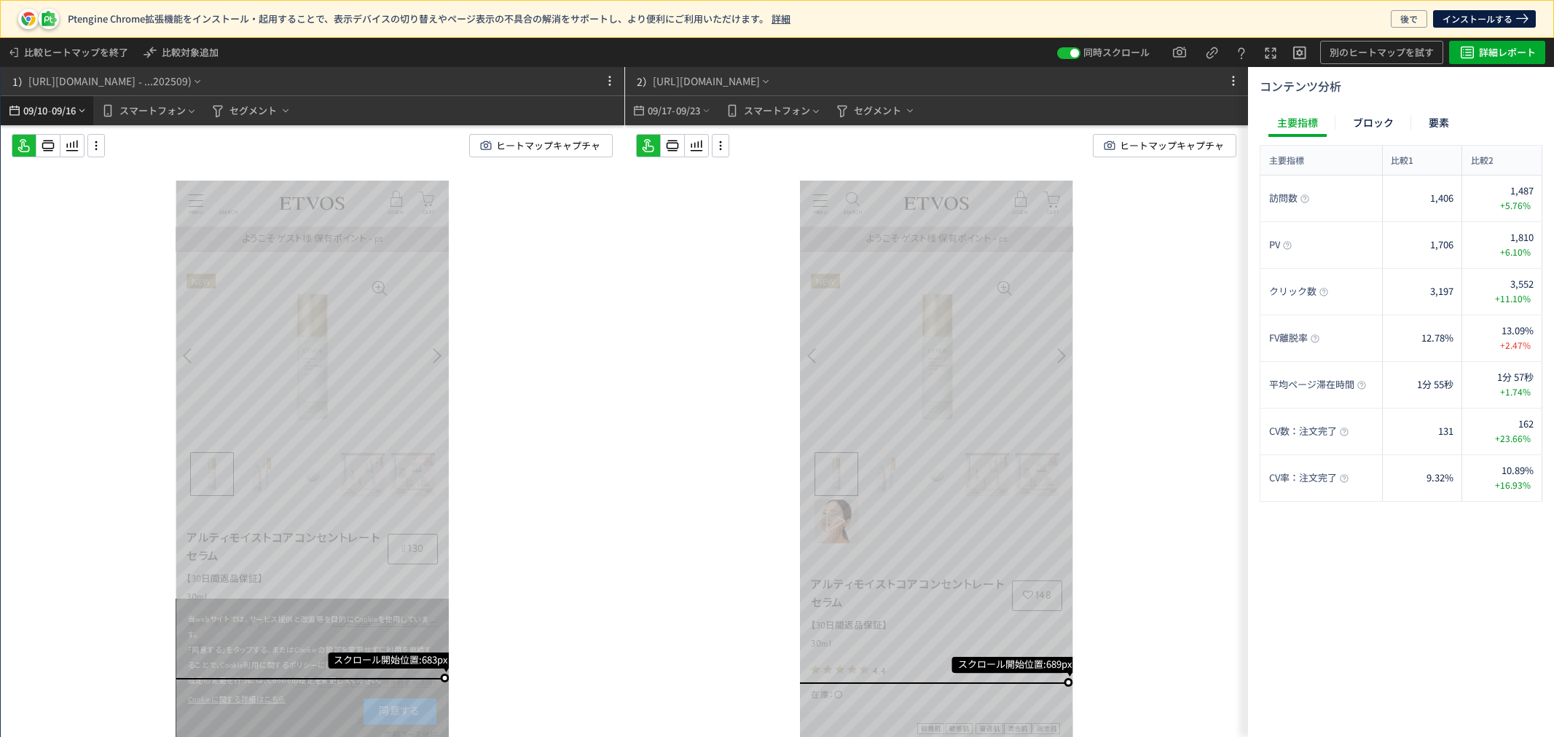
click at [71, 115] on span "09/16" at bounding box center [64, 110] width 25 height 29
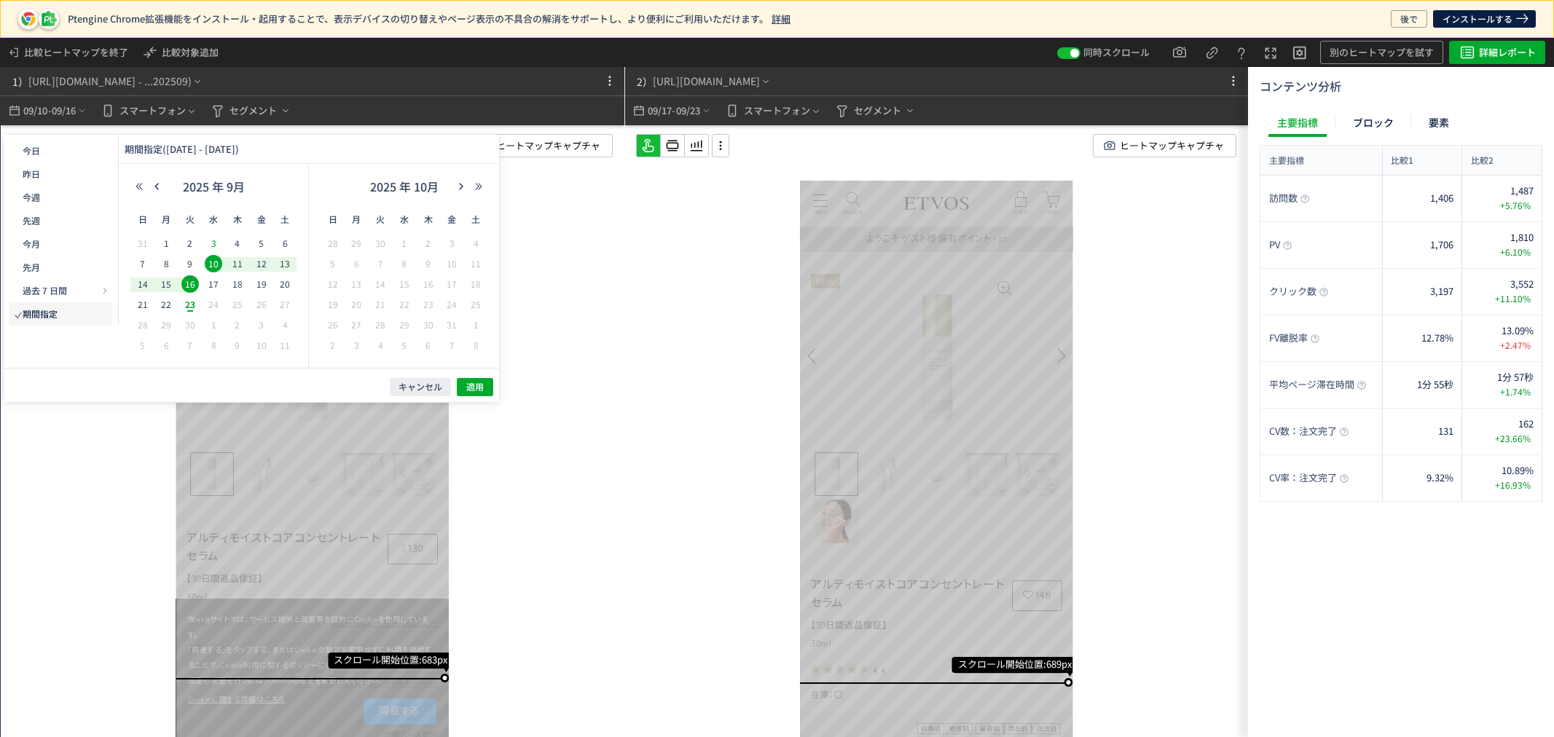
click at [217, 240] on span "3" at bounding box center [213, 243] width 17 height 17
click at [189, 258] on span "9" at bounding box center [189, 263] width 17 height 17
click at [459, 385] on button "適用" at bounding box center [475, 387] width 36 height 18
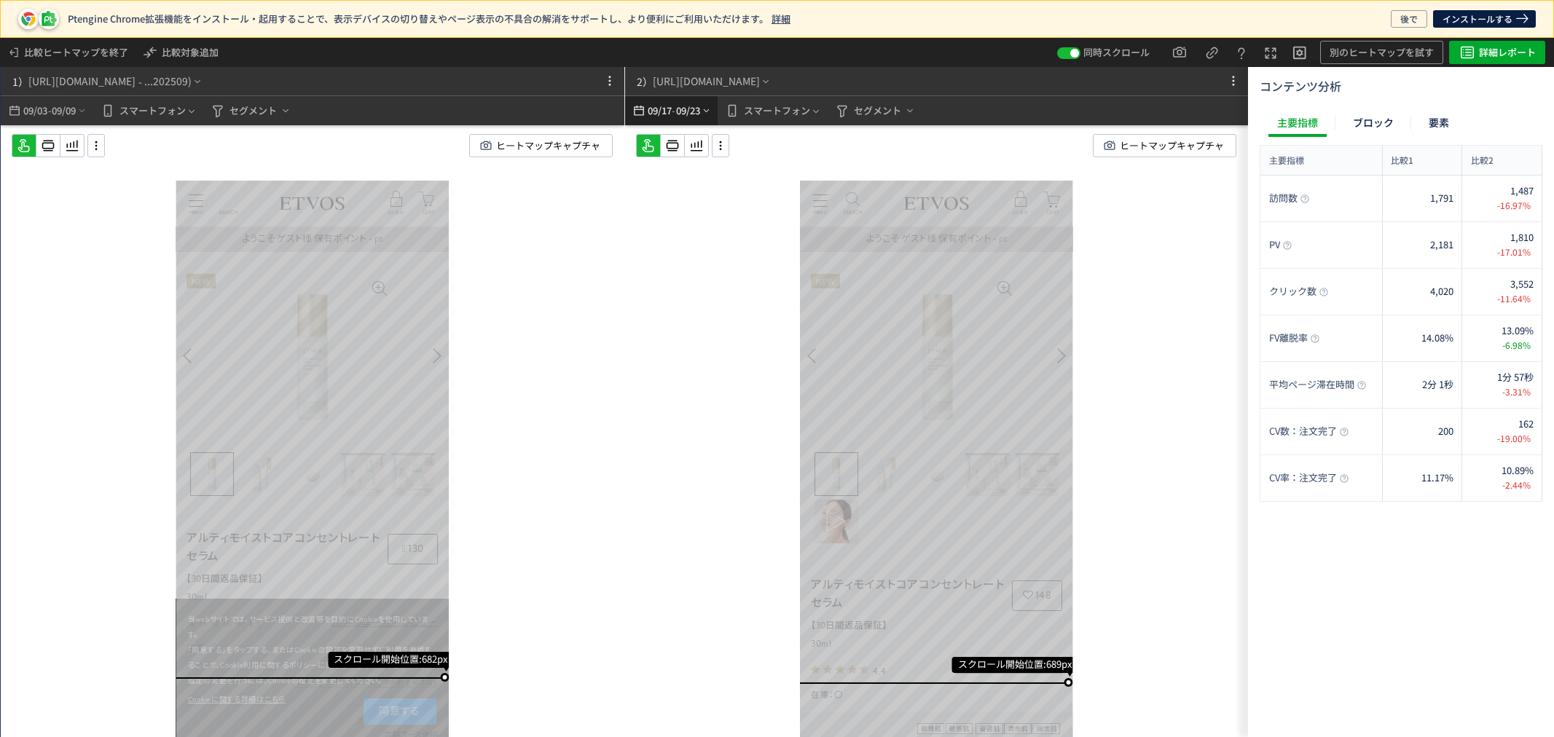
click at [650, 101] on span "09/17" at bounding box center [659, 110] width 25 height 29
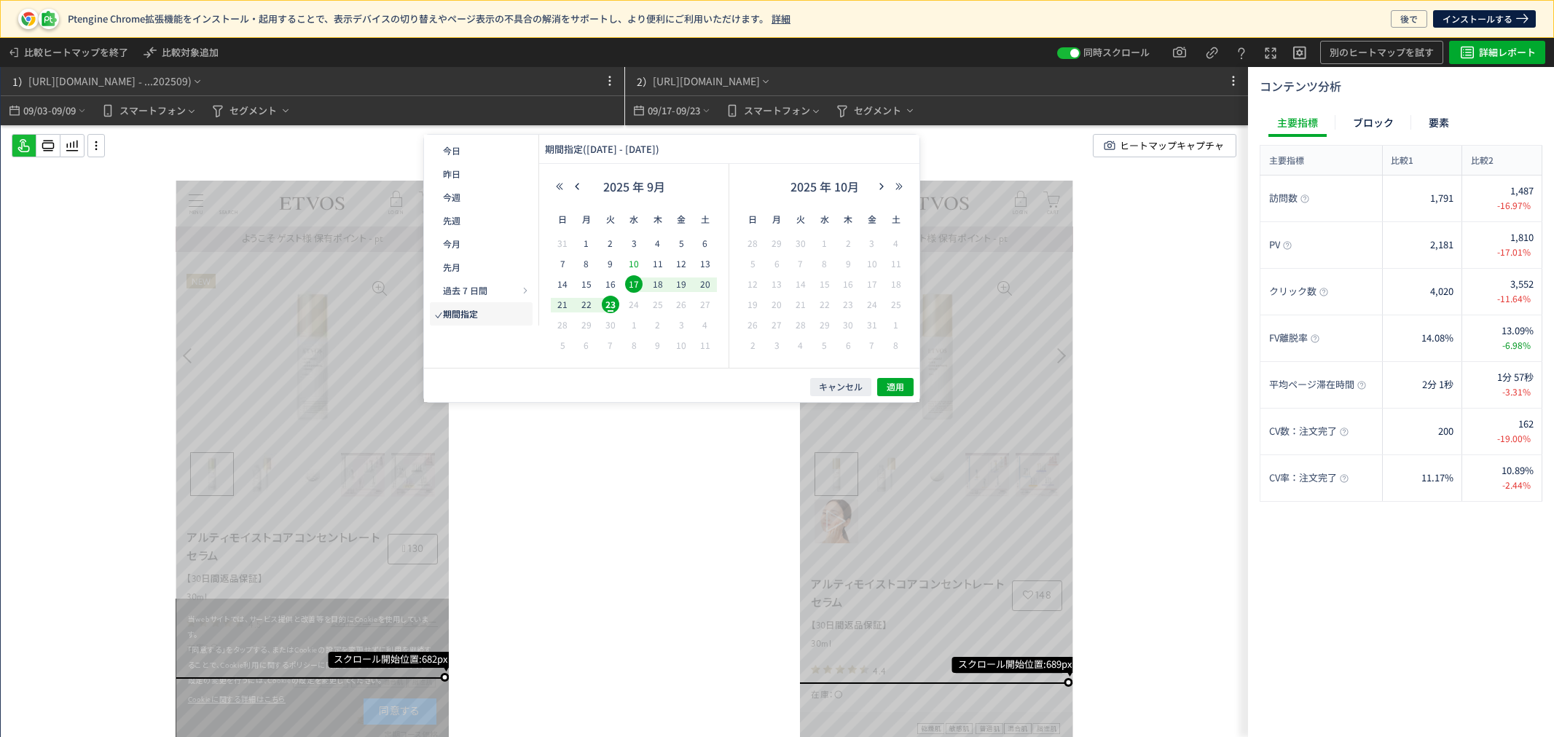
click at [635, 263] on span "10" at bounding box center [633, 263] width 17 height 17
click at [610, 303] on span "23" at bounding box center [610, 304] width 17 height 17
click at [897, 389] on span "適用" at bounding box center [895, 387] width 17 height 12
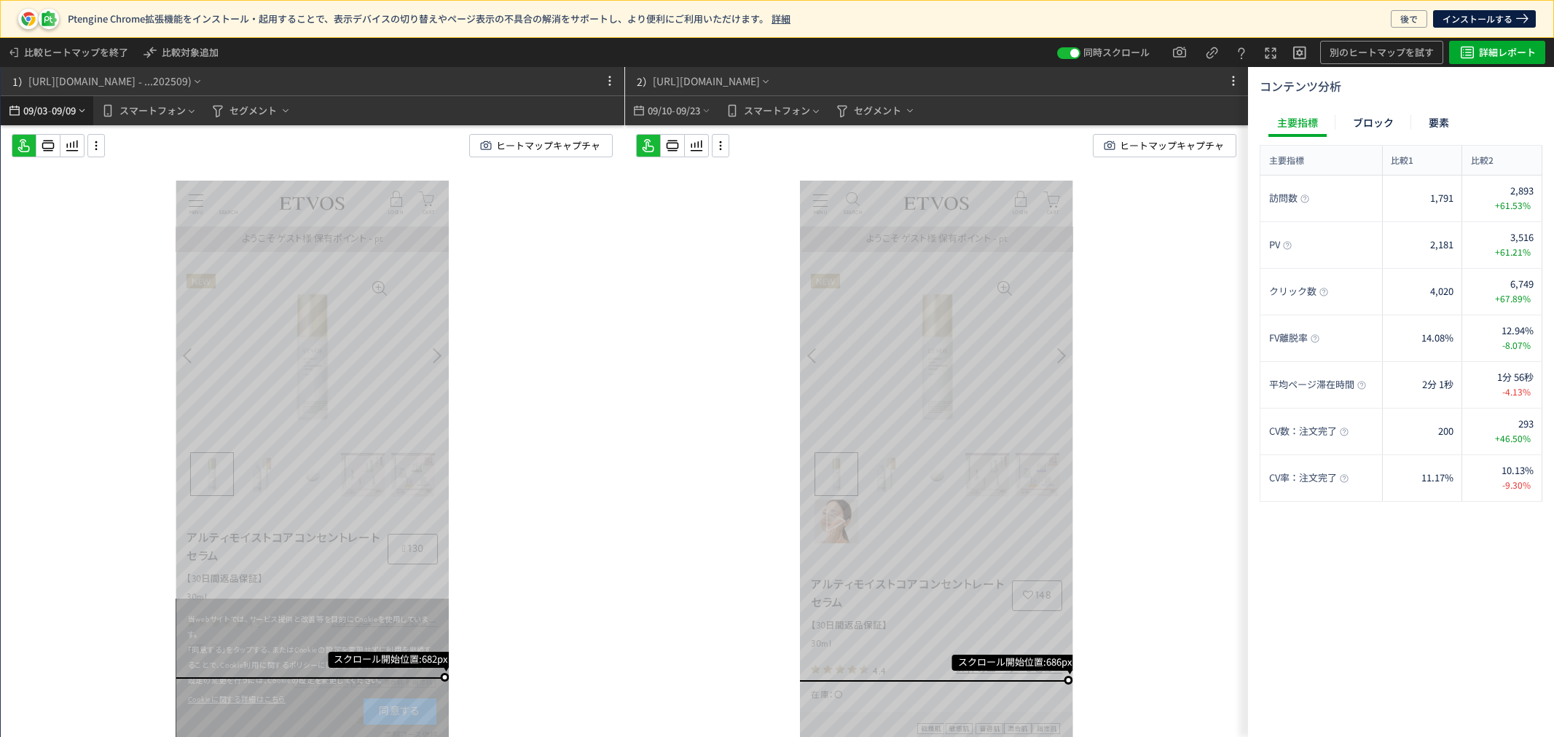
click at [87, 109] on icon "heatmap-top-bar" at bounding box center [82, 111] width 11 height 12
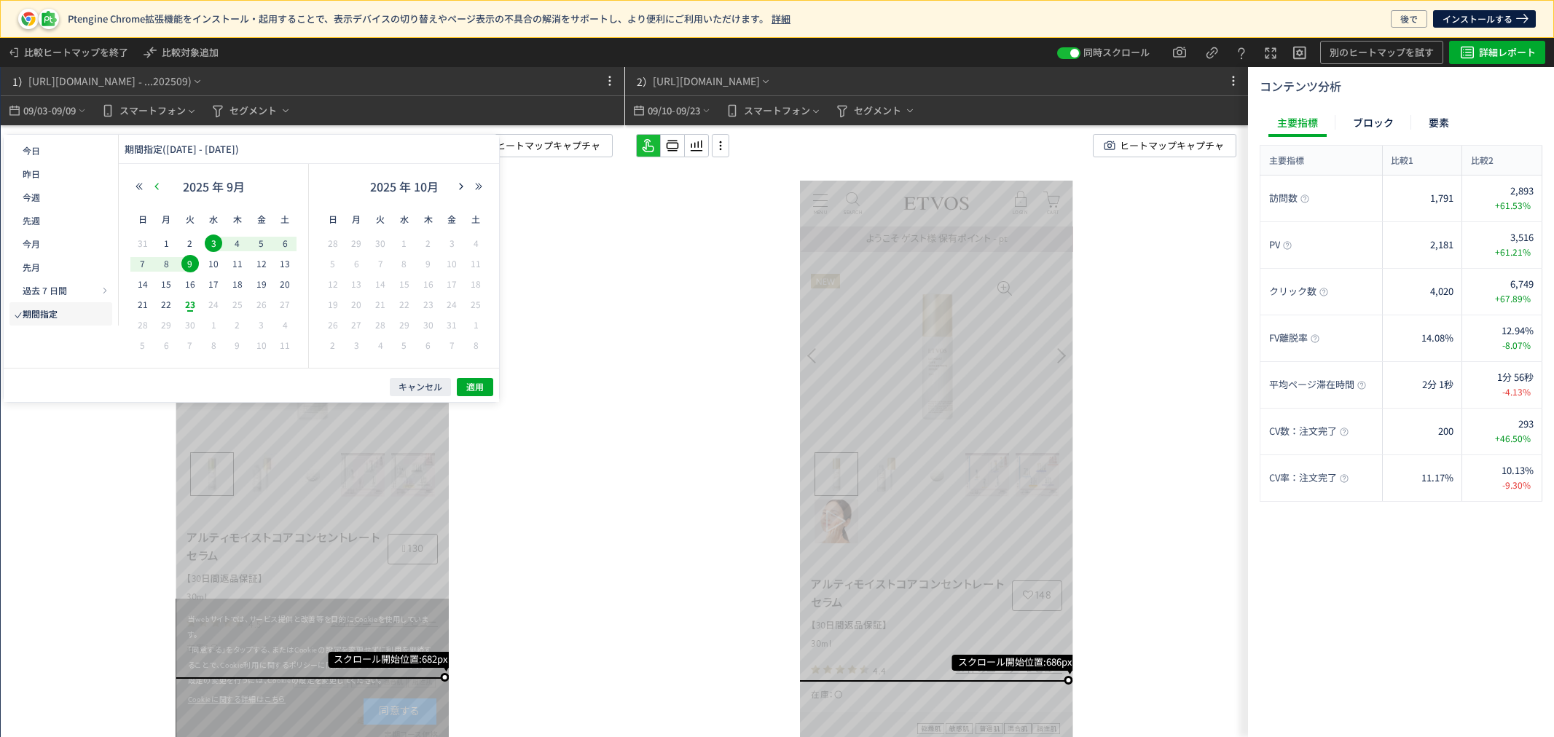
click at [162, 185] on button "button" at bounding box center [156, 186] width 17 height 10
click at [379, 267] on span "9" at bounding box center [380, 263] width 17 height 17
click at [210, 307] on span "20" at bounding box center [213, 304] width 17 height 17
click at [481, 389] on span "適用" at bounding box center [474, 387] width 17 height 12
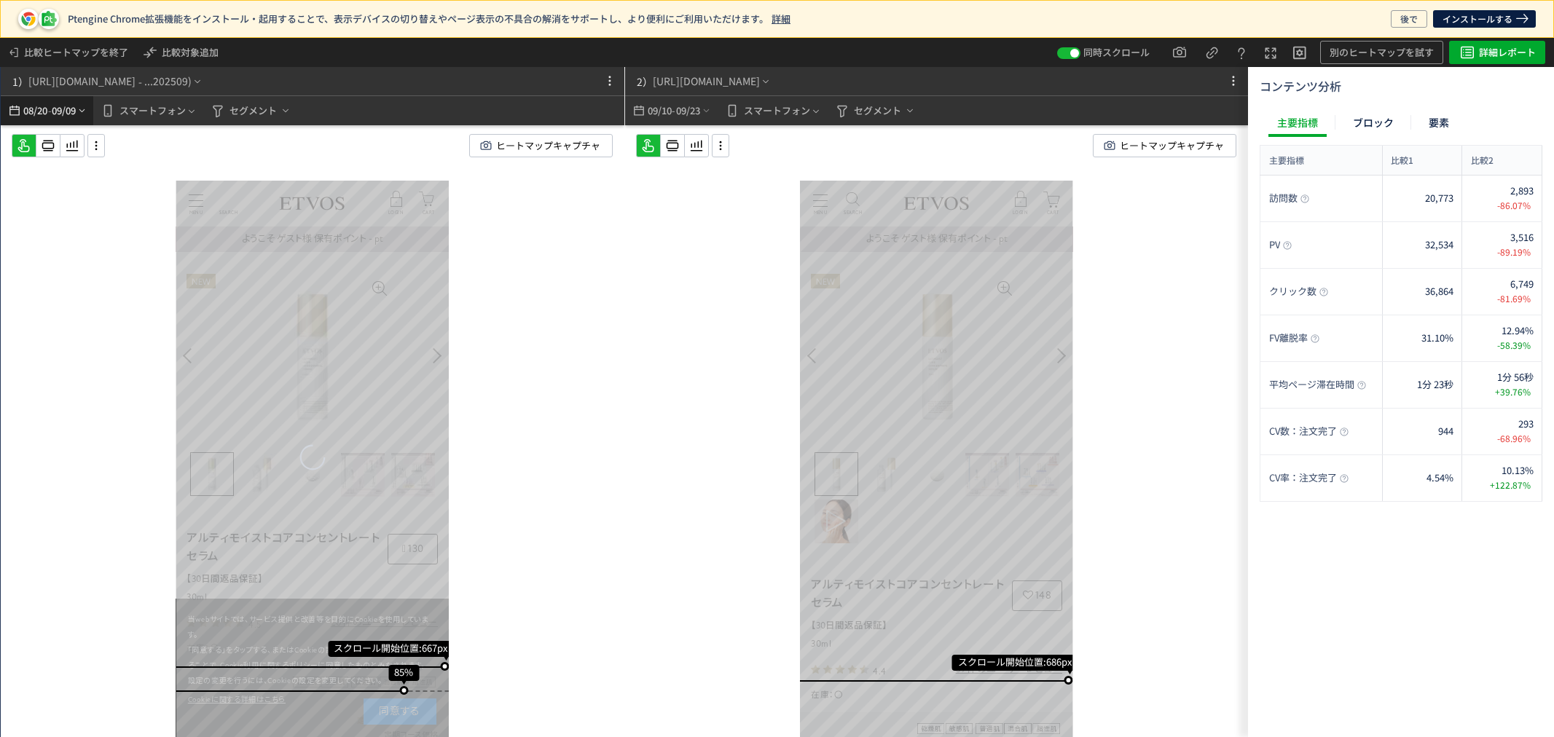
click at [84, 111] on icon "heatmap-top-bar" at bounding box center [82, 111] width 11 height 12
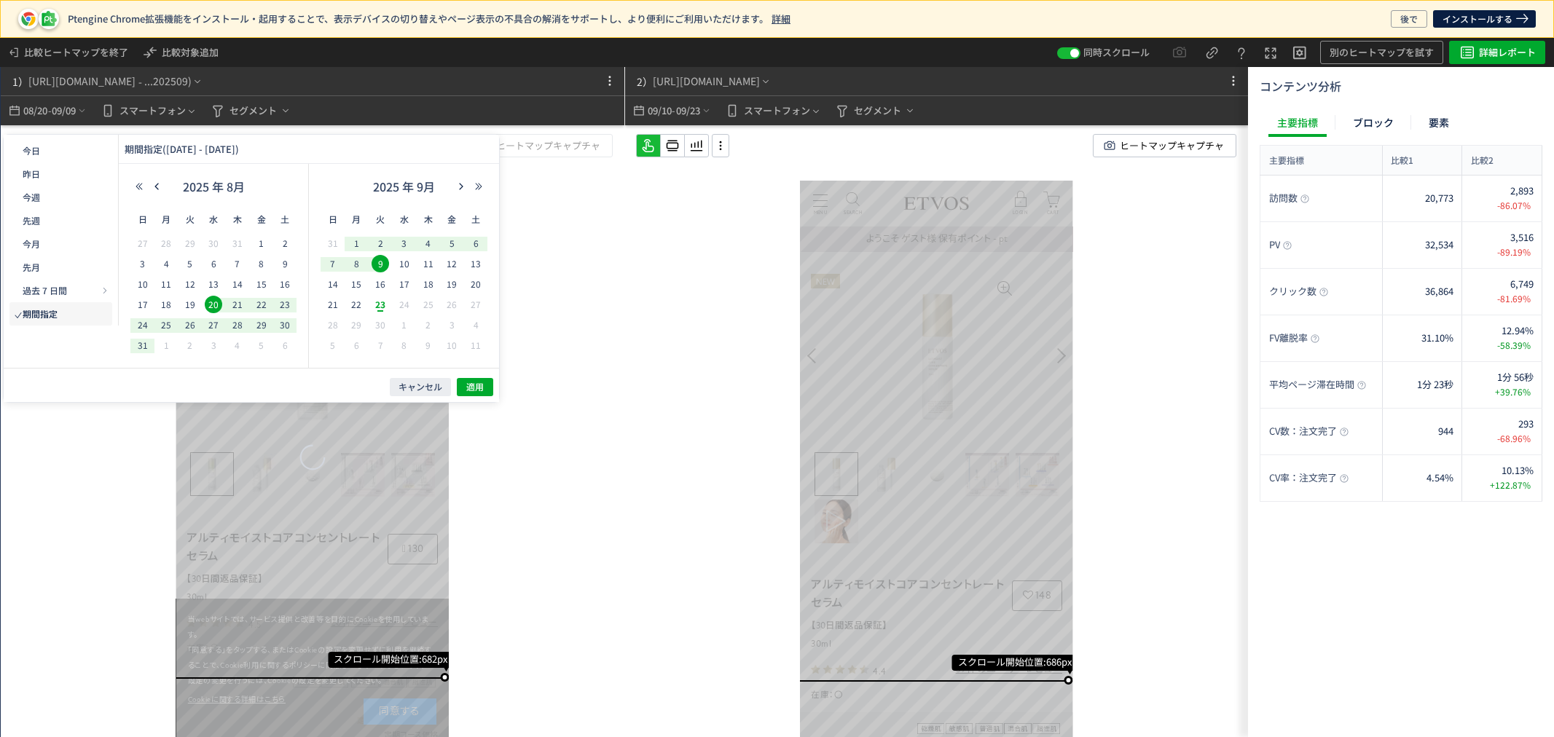
click at [212, 300] on span "20" at bounding box center [213, 304] width 17 height 17
click at [194, 324] on span "26" at bounding box center [189, 324] width 17 height 17
click at [479, 383] on span "適用" at bounding box center [474, 387] width 17 height 12
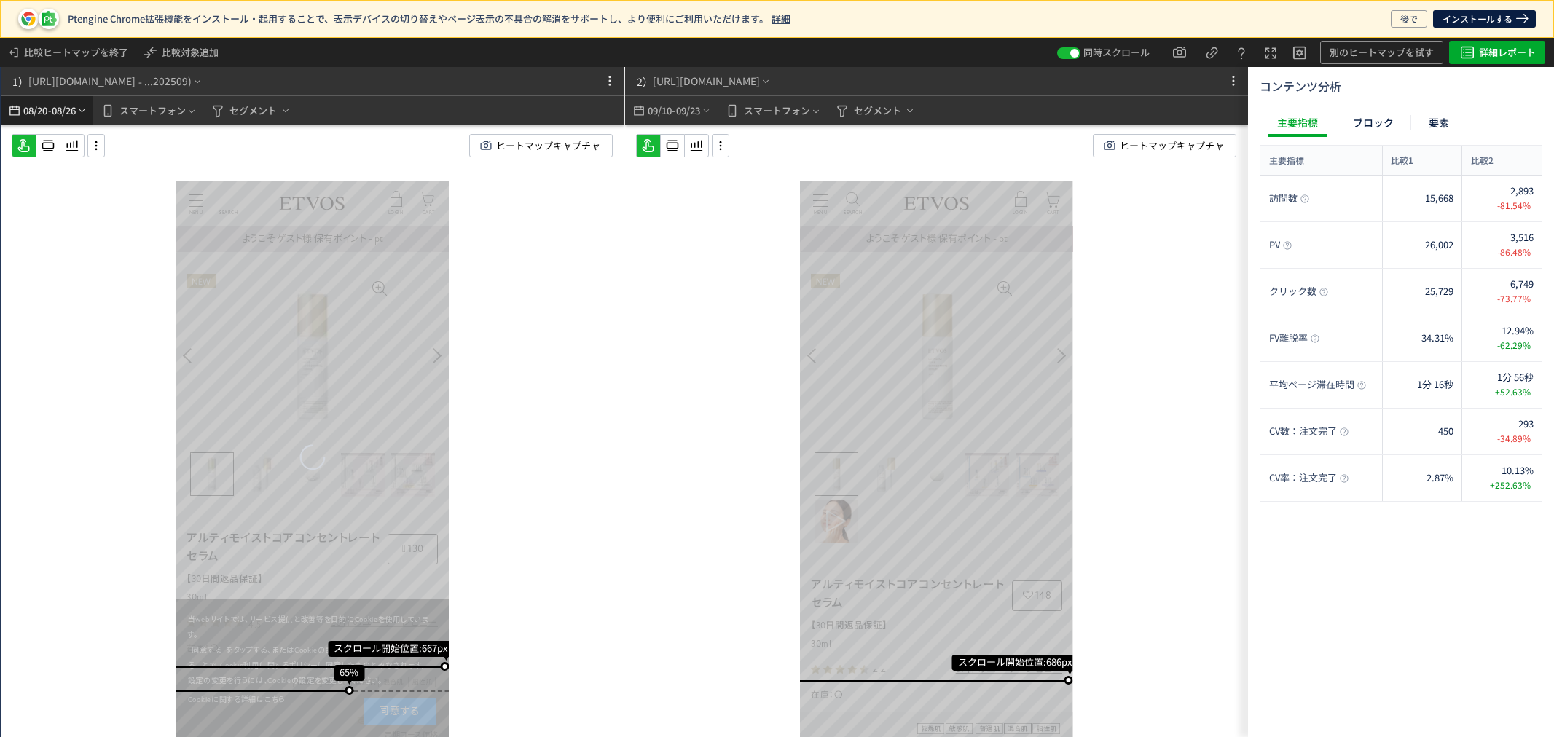
click at [77, 110] on icon "heatmap-top-bar" at bounding box center [82, 111] width 11 height 12
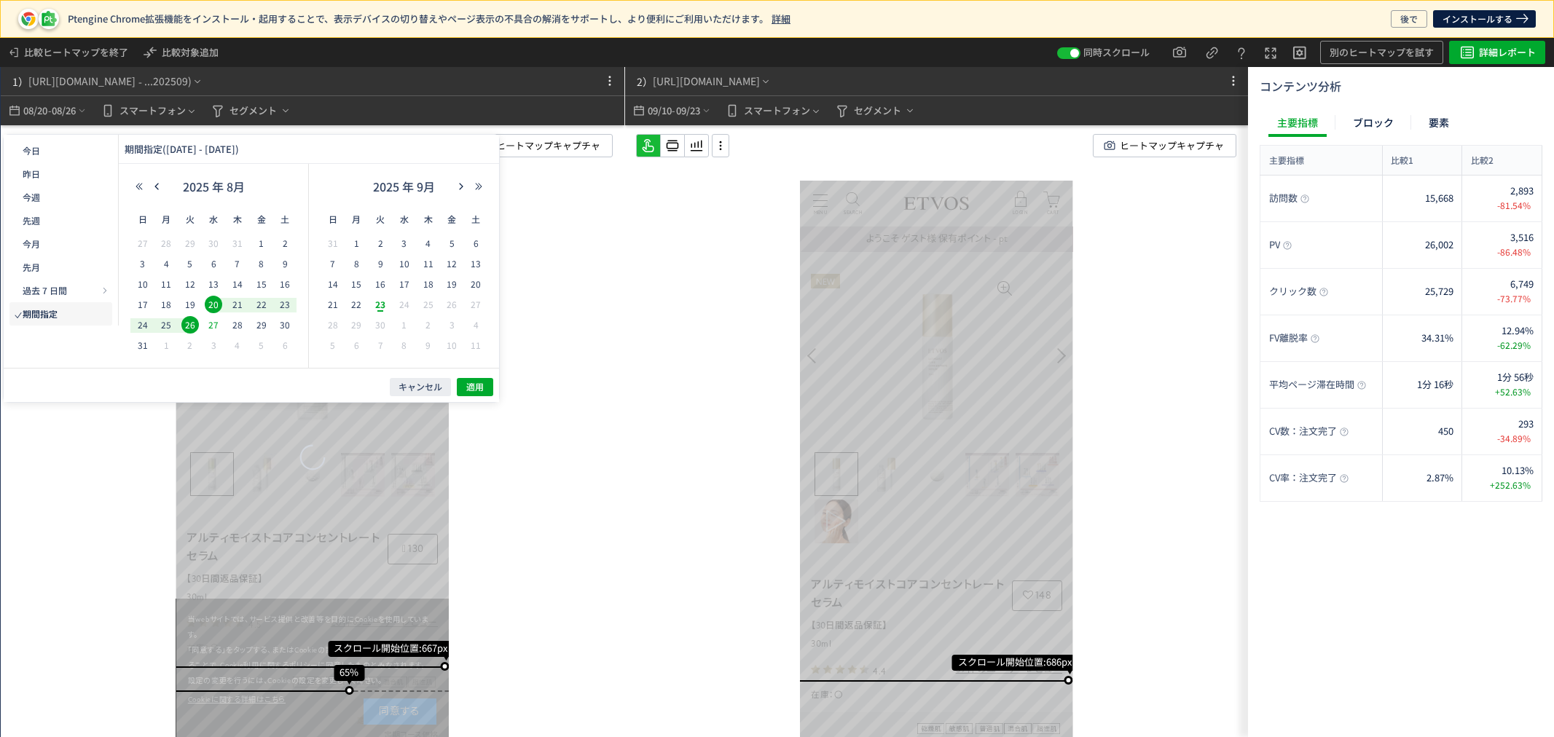
click at [213, 325] on span "27" at bounding box center [213, 324] width 17 height 17
click at [382, 265] on span "9" at bounding box center [380, 263] width 17 height 17
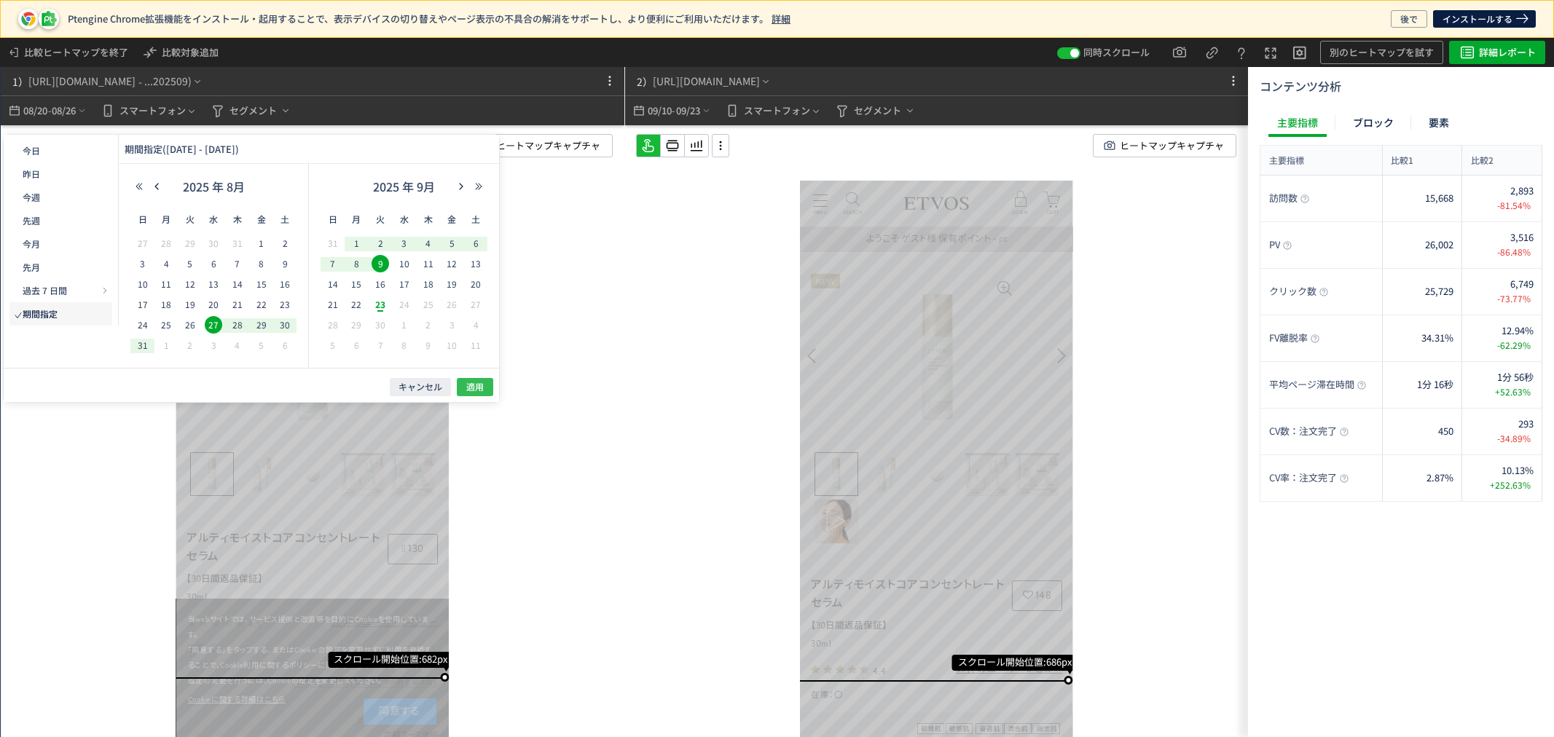
click at [482, 385] on span "適用" at bounding box center [474, 387] width 17 height 12
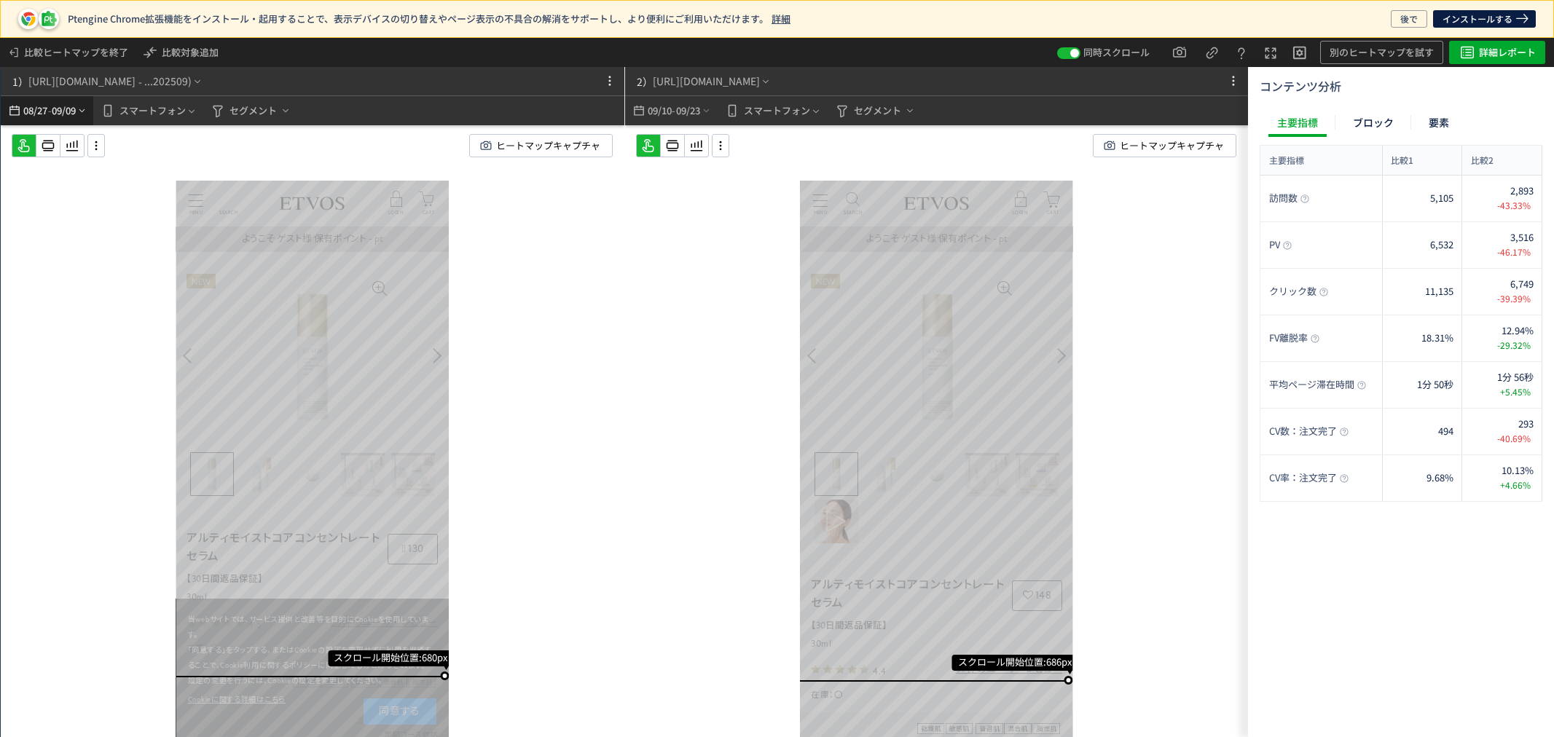
click at [52, 102] on span "09/09" at bounding box center [64, 110] width 25 height 29
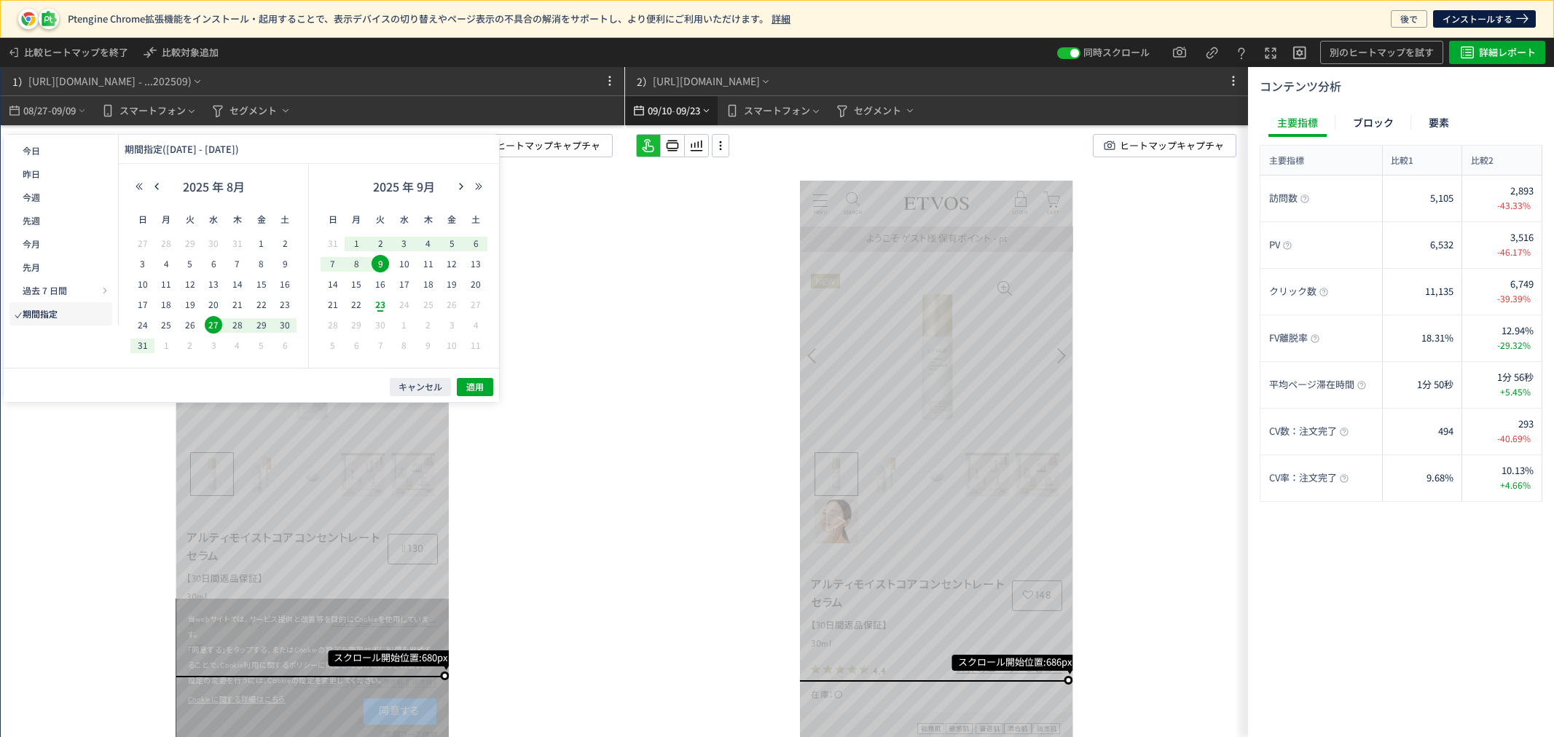
click at [694, 112] on span "09/23" at bounding box center [687, 110] width 25 height 29
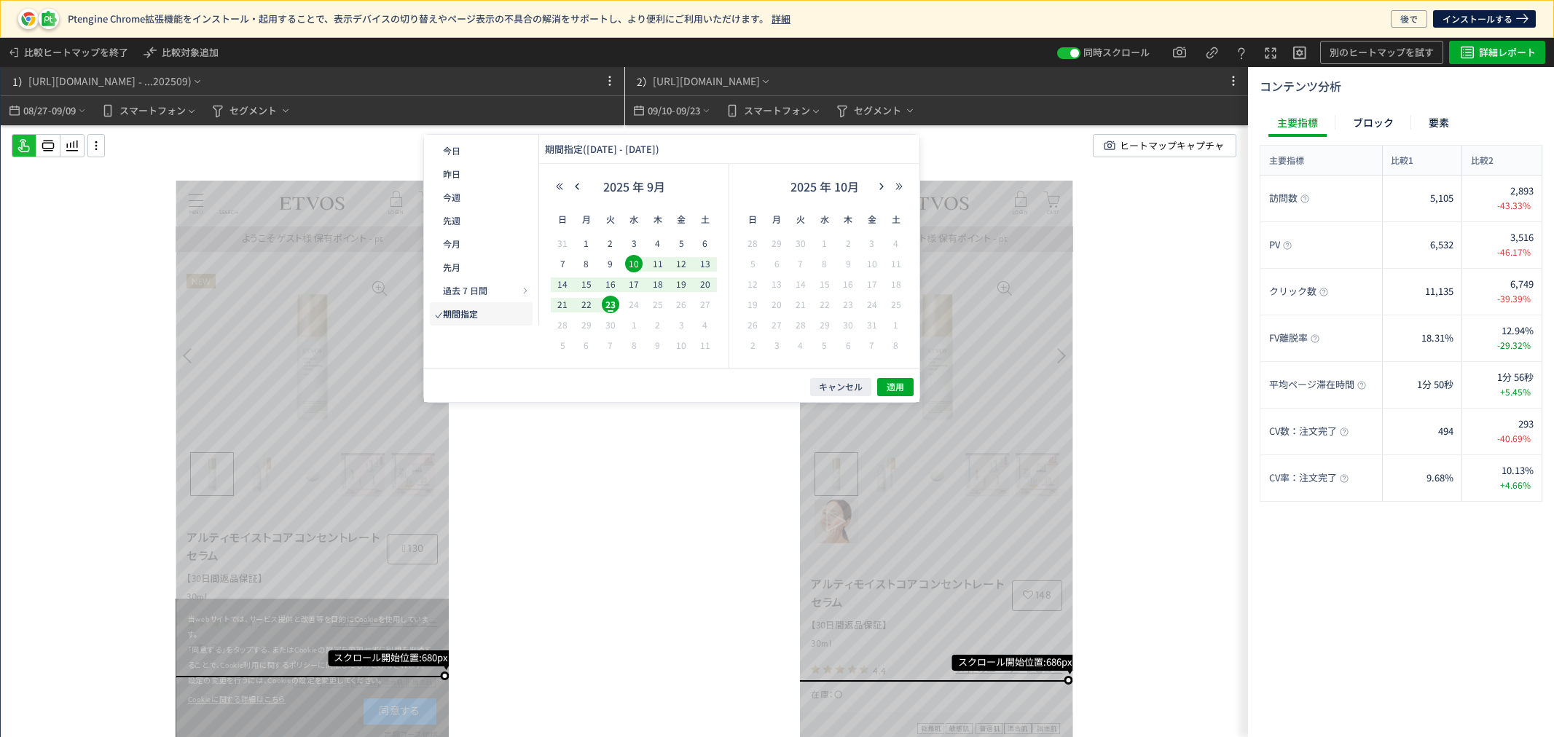
click at [1176, 444] on div "スクロール開始位置:686px スクロール到達率 79% スクロール到達率 75% スクロール到達率 73% スクロール到達率 71% スクロール到達率 69…" at bounding box center [937, 460] width 624 height 670
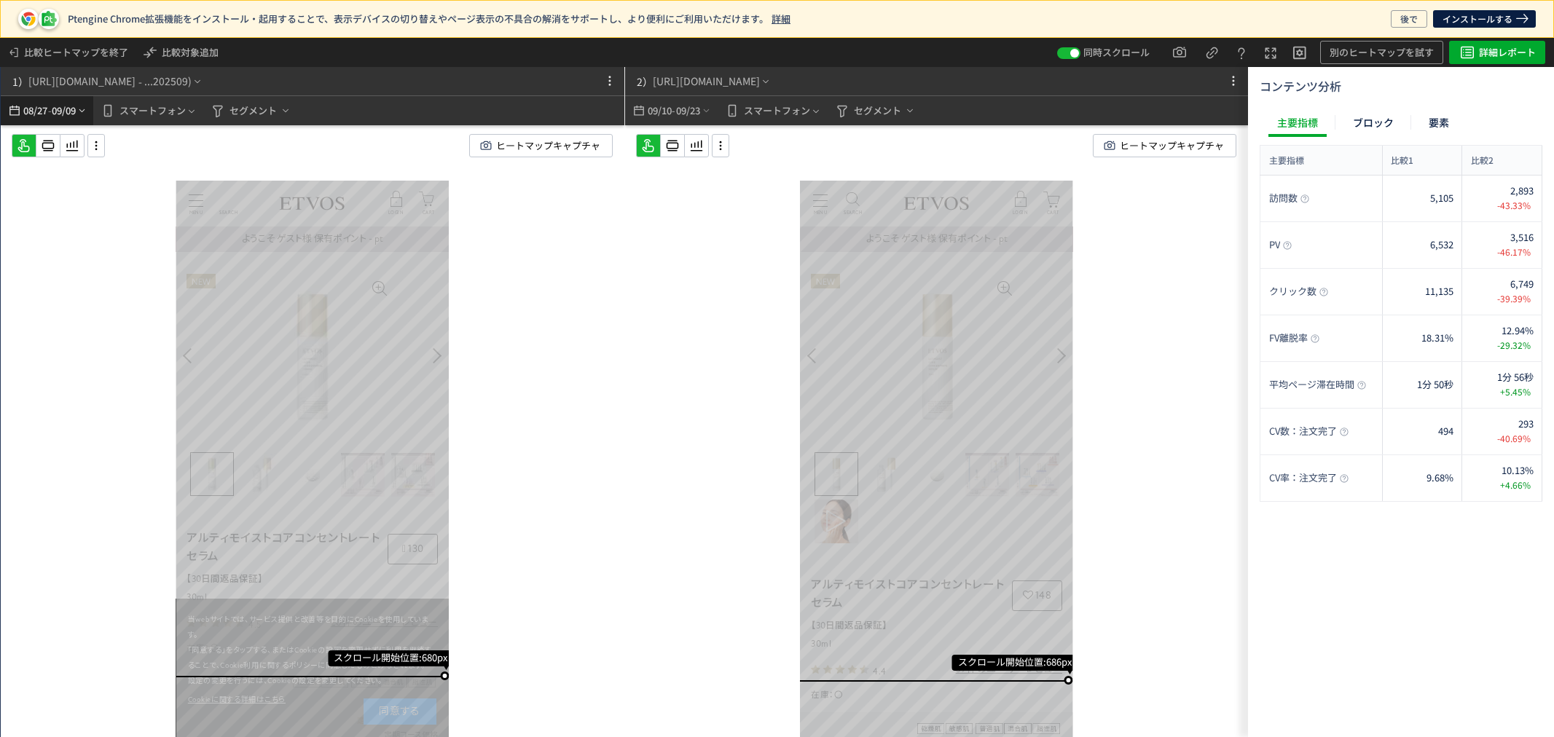
click at [84, 106] on icon "heatmap-top-bar" at bounding box center [82, 111] width 11 height 12
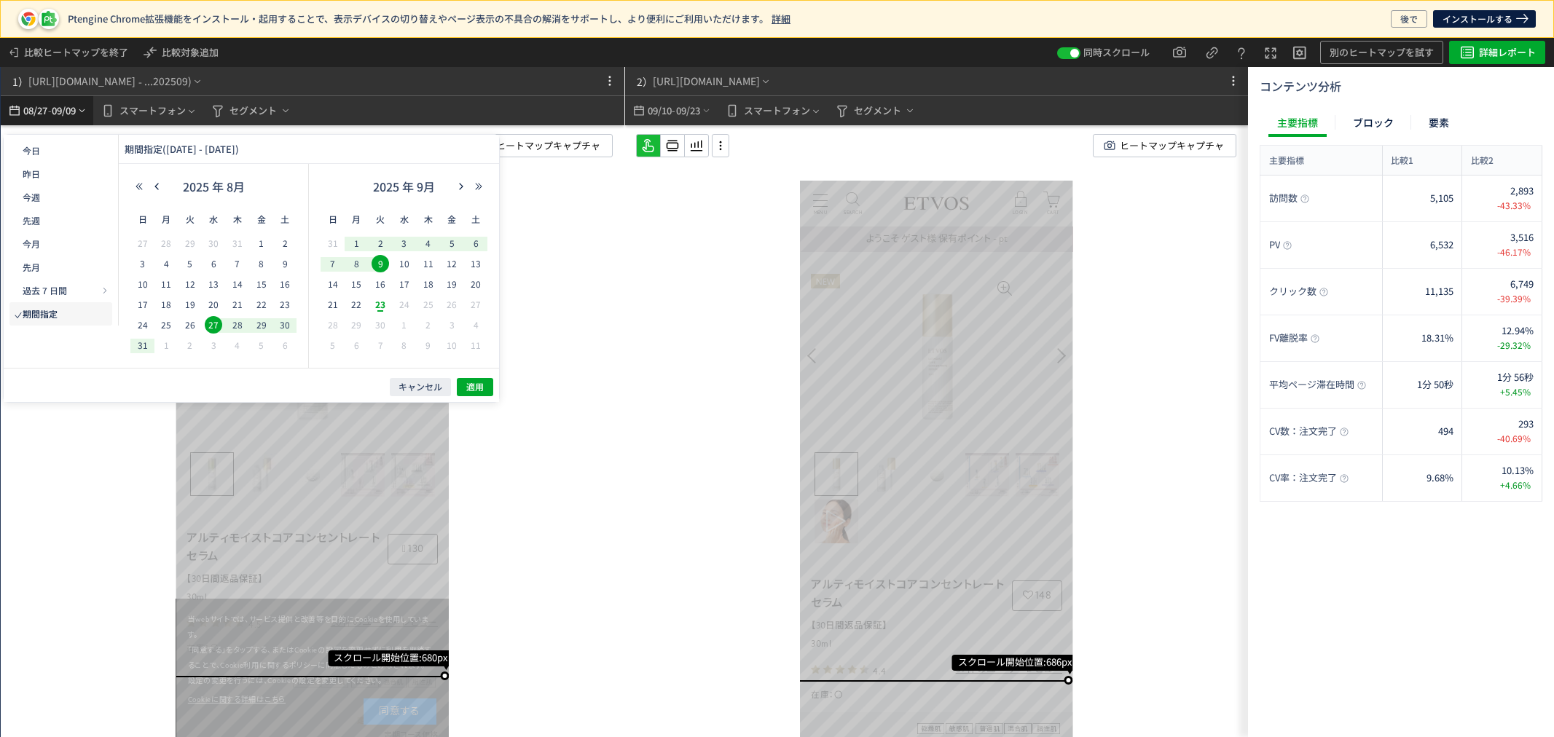
click at [84, 106] on icon "heatmap-top-bar" at bounding box center [82, 111] width 11 height 12
click at [1215, 454] on div "スクロール開始位置:686px スクロール到達率 79% スクロール到達率 75% スクロール到達率 73% スクロール到達率 71% スクロール到達率 69…" at bounding box center [937, 460] width 624 height 670
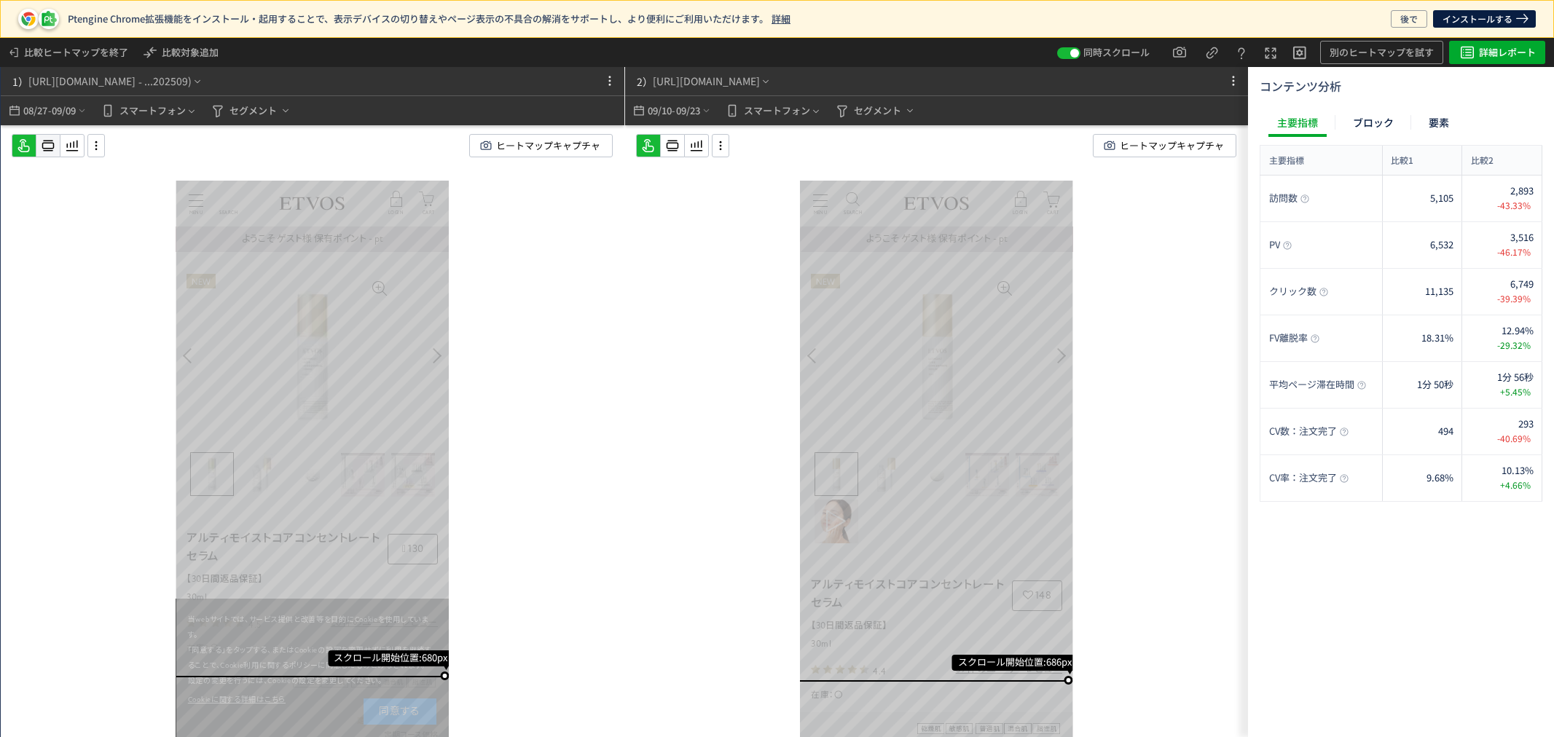
click at [40, 142] on icon at bounding box center [47, 145] width 17 height 17
click at [672, 141] on use at bounding box center [672, 146] width 12 height 11
